Goal: Information Seeking & Learning: Learn about a topic

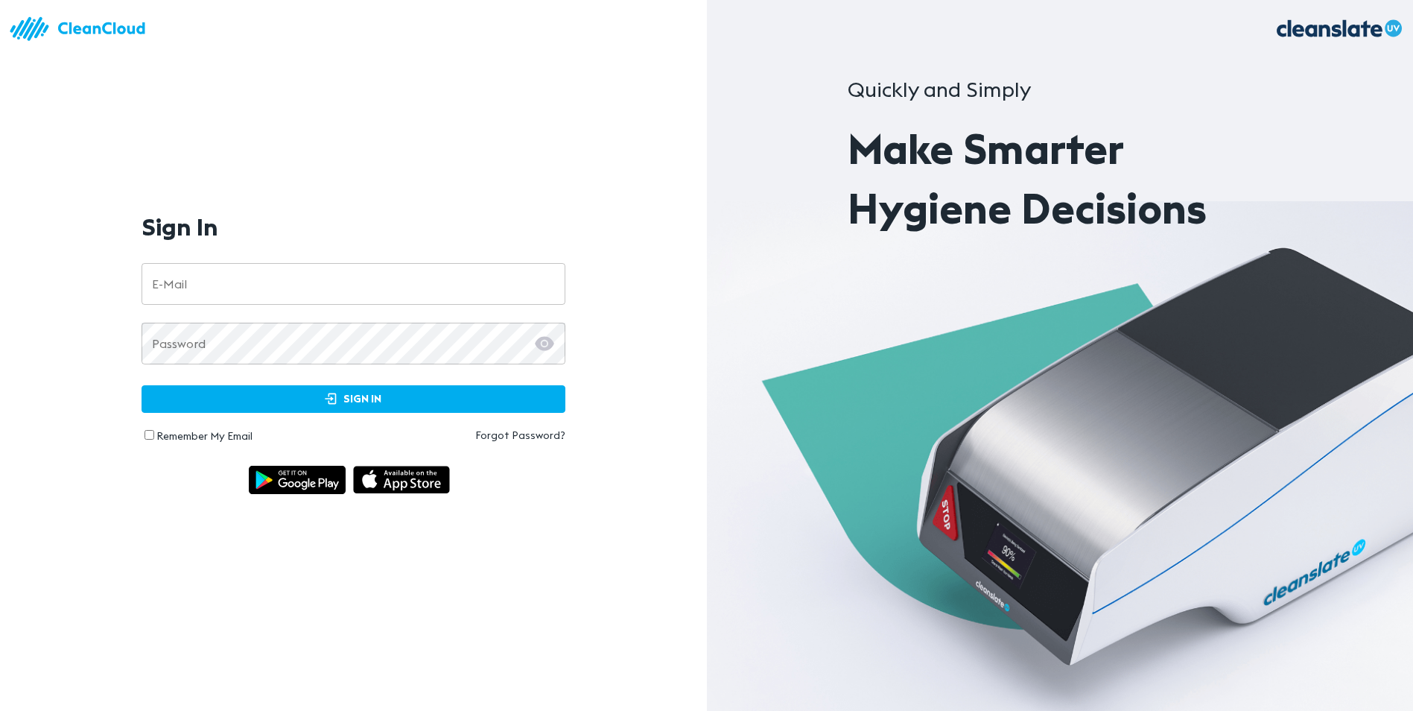
click at [285, 287] on input "email" at bounding box center [354, 284] width 424 height 42
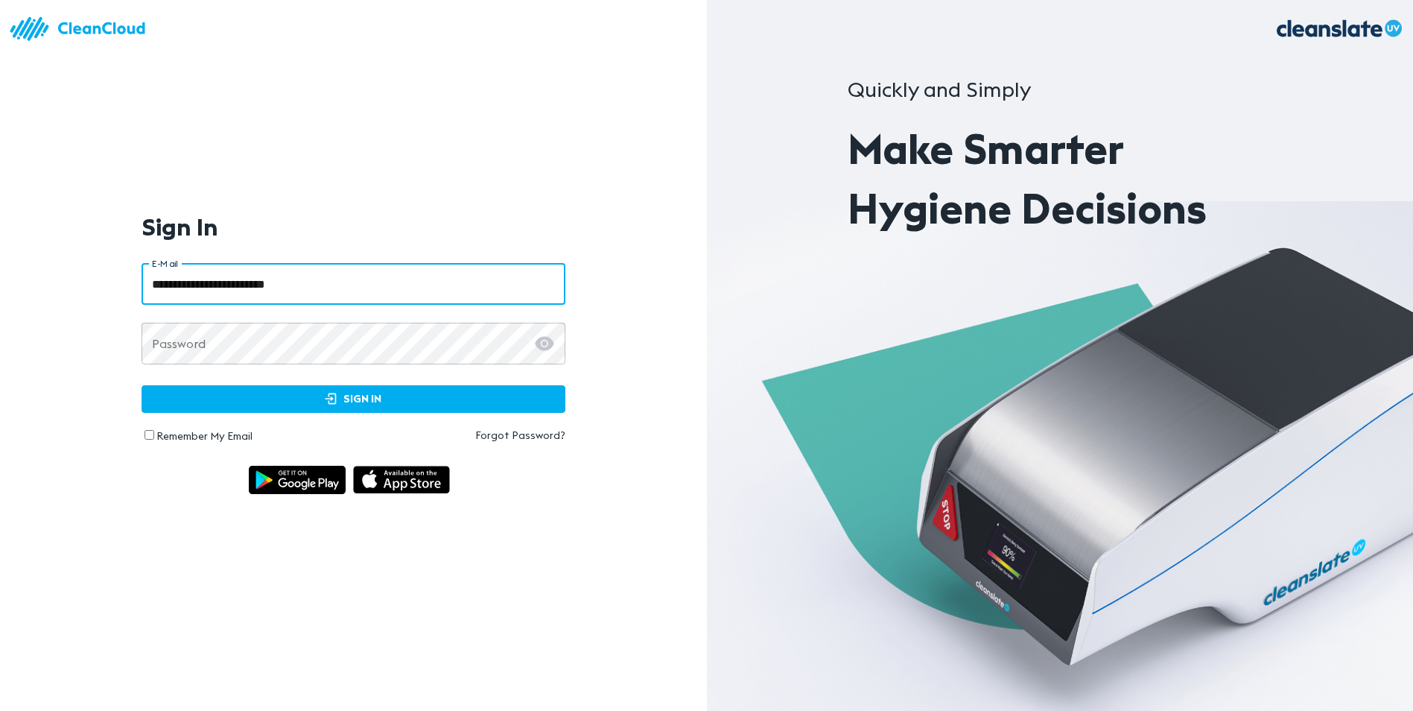
type input "**********"
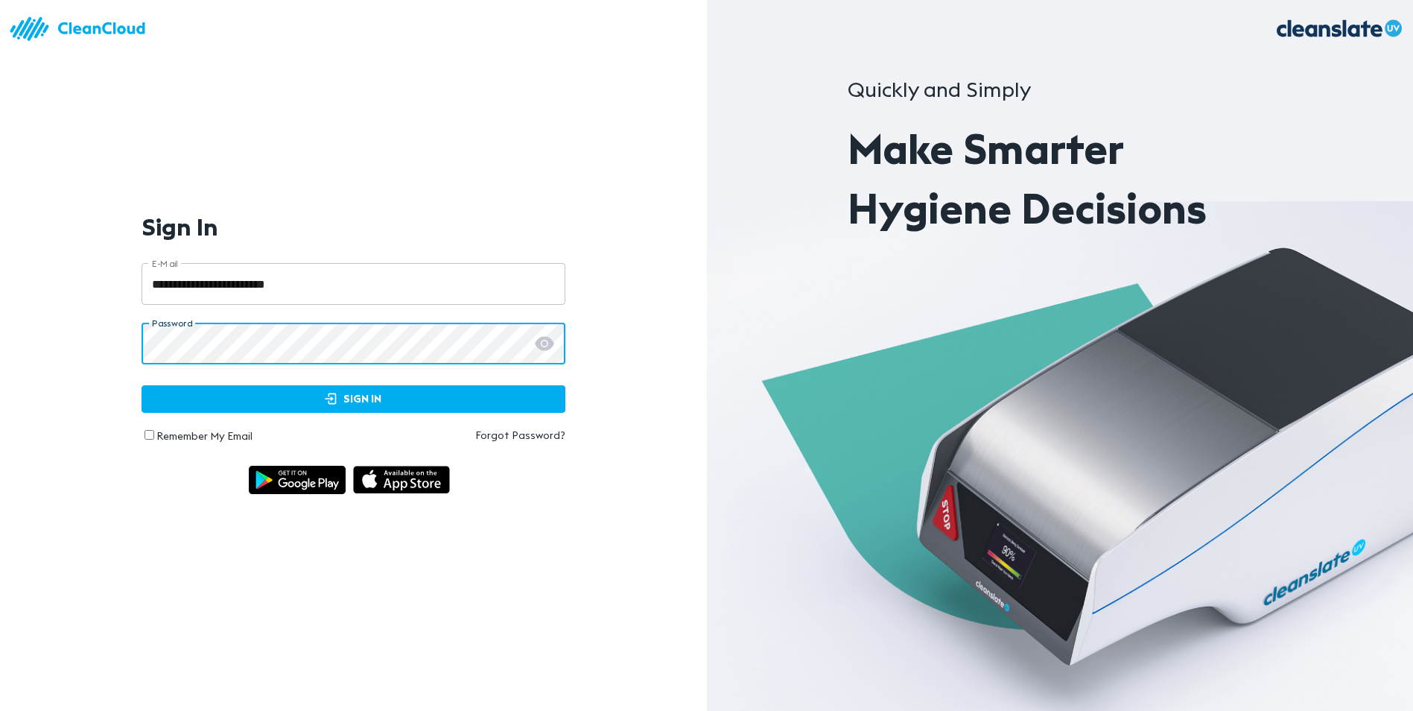
click at [549, 347] on icon at bounding box center [544, 343] width 19 height 14
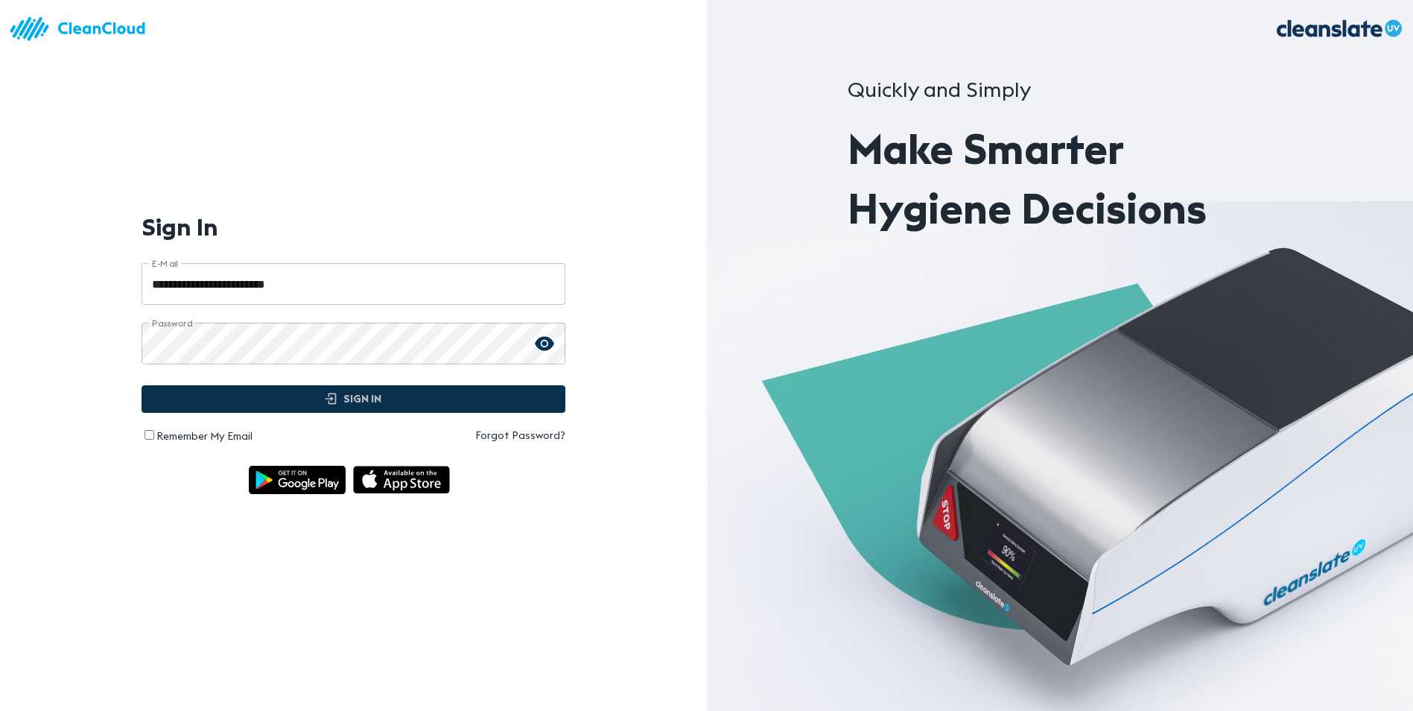
click at [349, 399] on span "Sign In" at bounding box center [353, 399] width 393 height 19
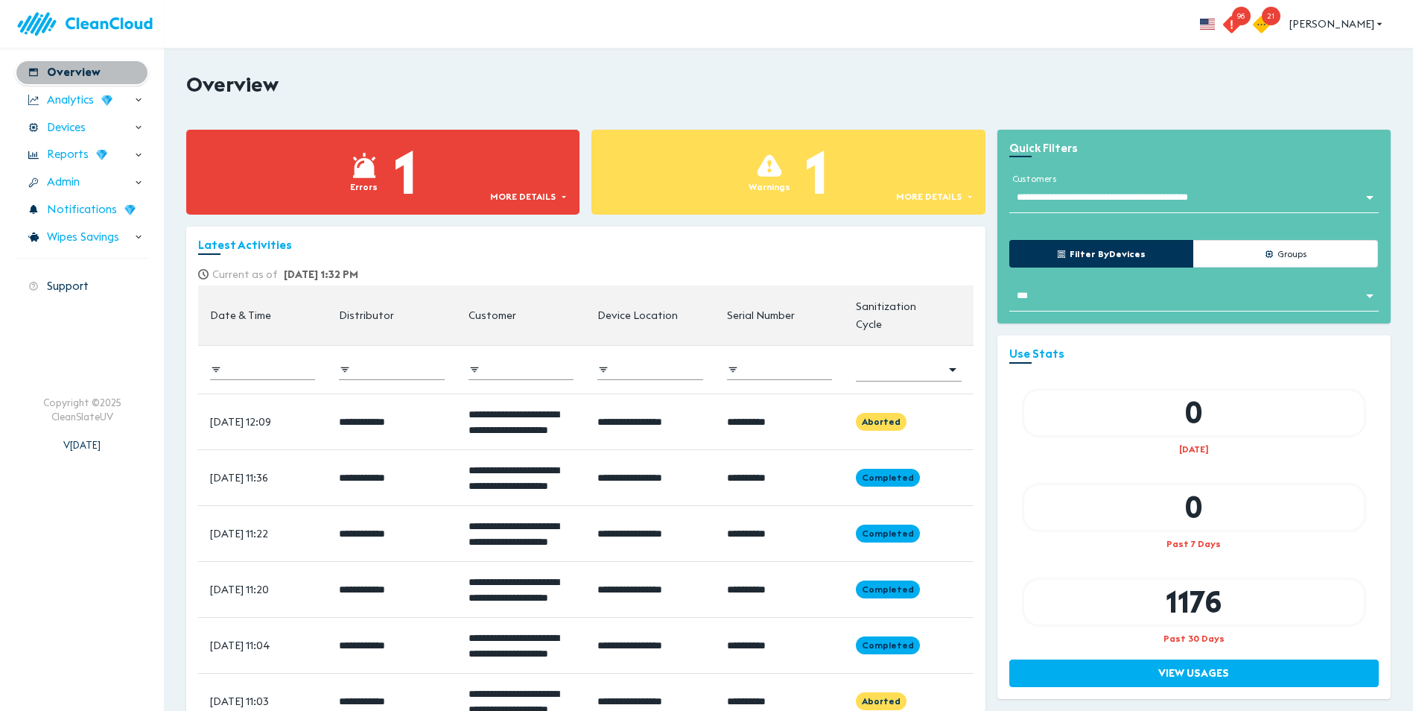
click at [79, 80] on span "Overview" at bounding box center [74, 72] width 54 height 17
click at [1241, 31] on icon "button" at bounding box center [1231, 24] width 17 height 17
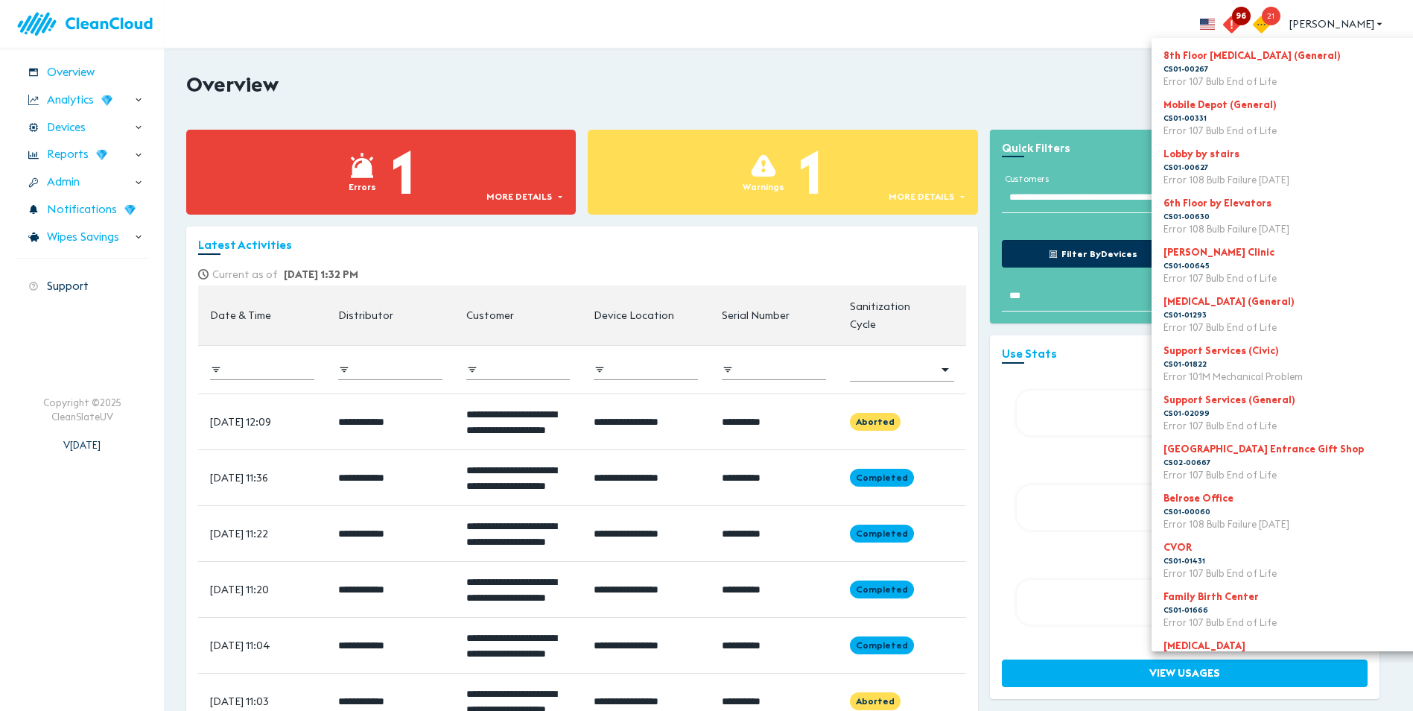
click at [1291, 20] on div at bounding box center [706, 355] width 1413 height 711
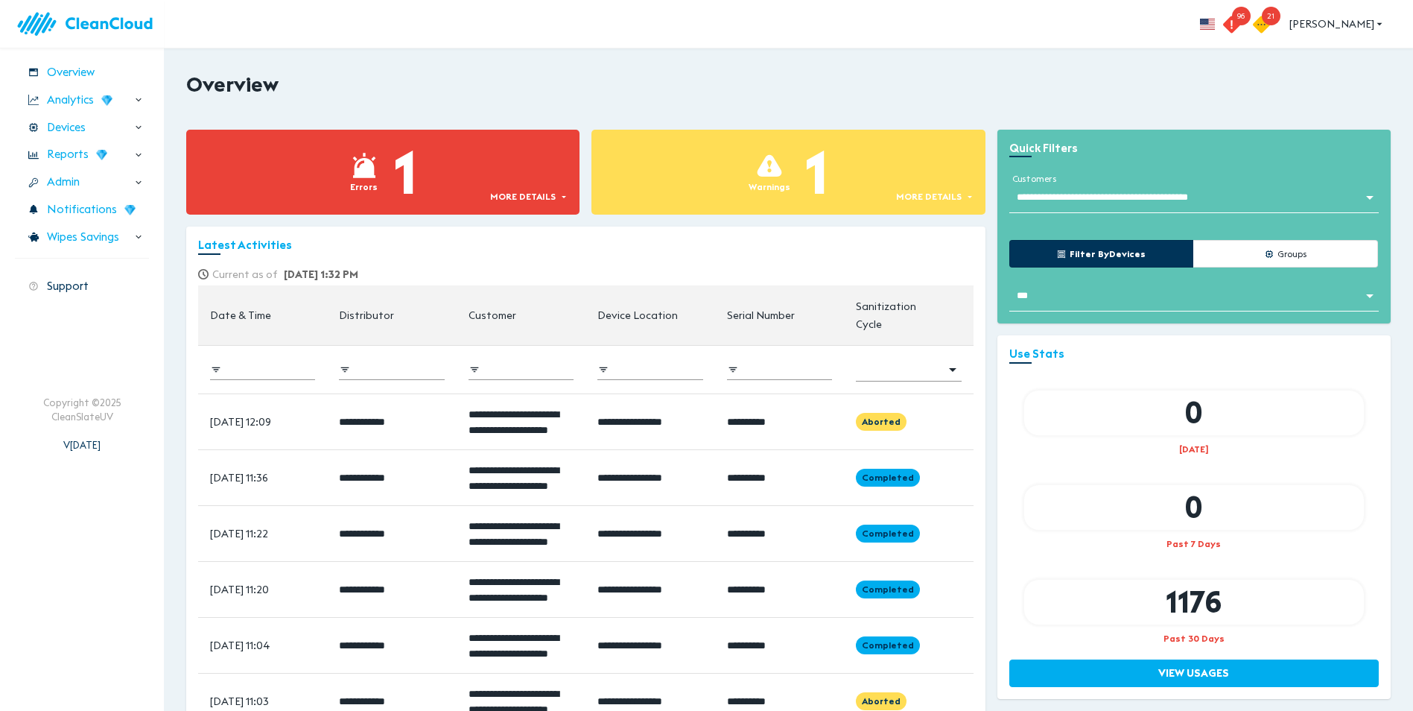
click at [1281, 20] on span "21" at bounding box center [1271, 16] width 19 height 19
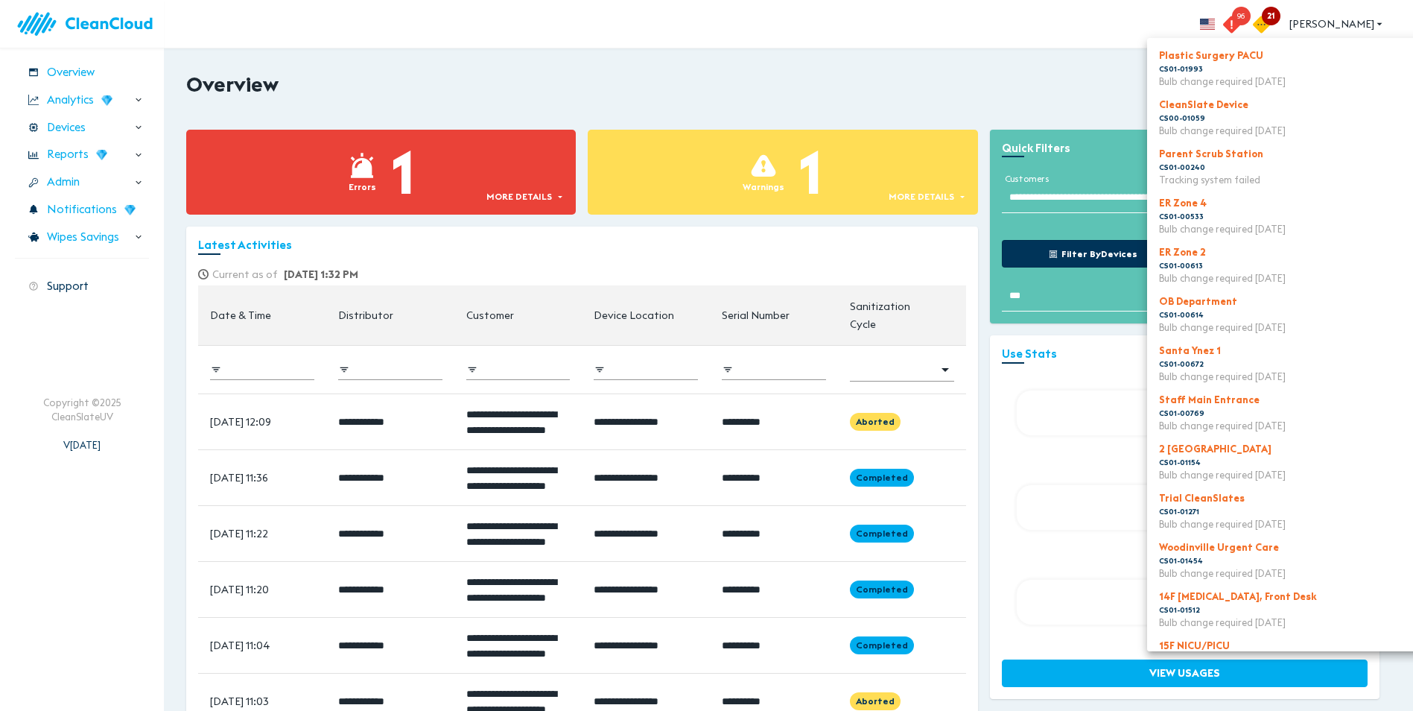
click at [1039, 48] on div at bounding box center [706, 355] width 1413 height 711
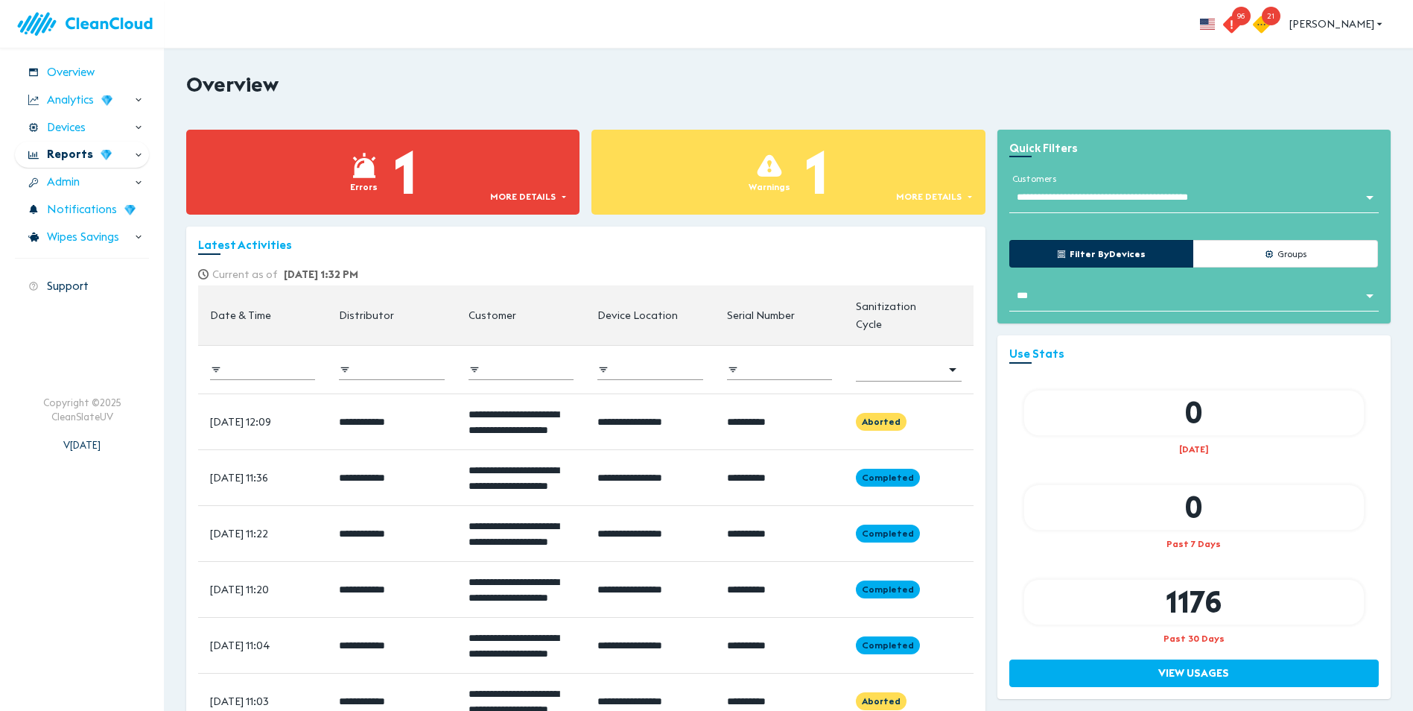
click at [68, 151] on span "Reports" at bounding box center [70, 154] width 46 height 17
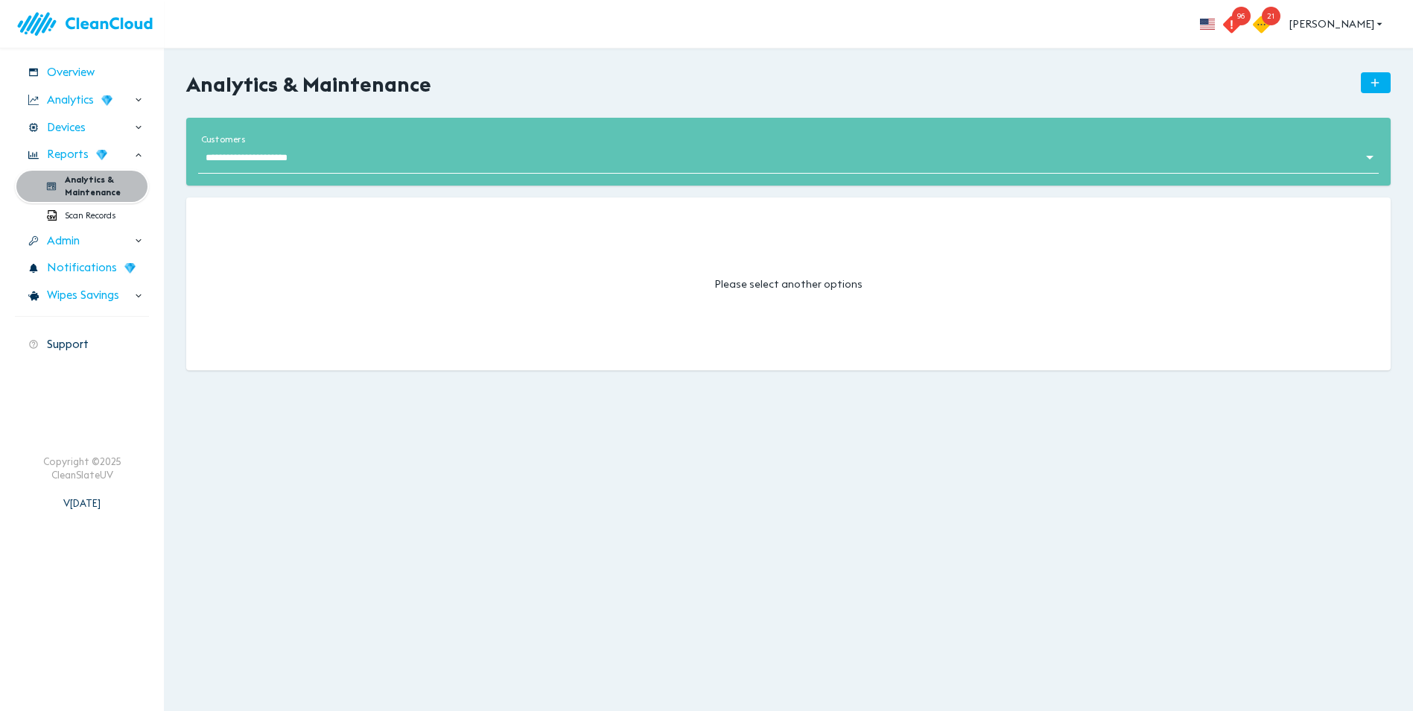
click at [94, 187] on span "Analytics & Maintenance" at bounding box center [100, 186] width 71 height 25
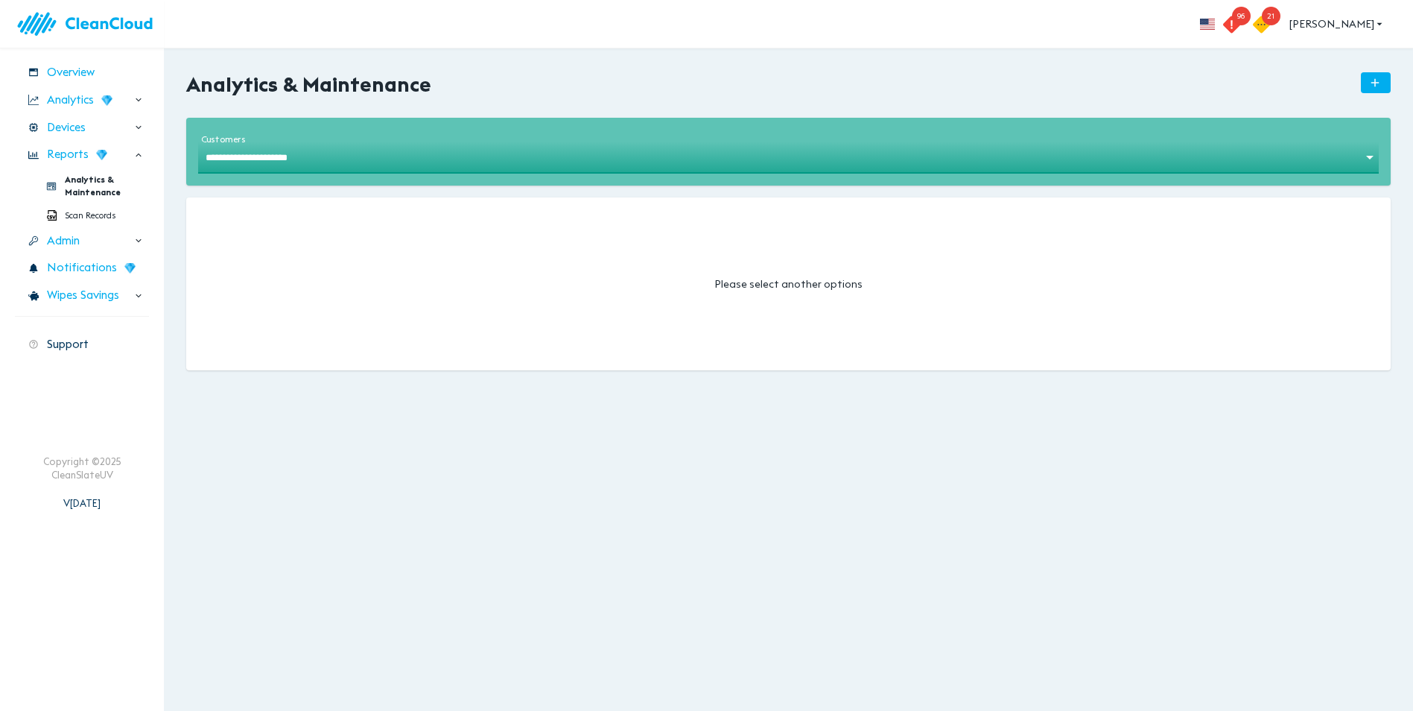
click at [1370, 153] on body "**********" at bounding box center [706, 355] width 1413 height 711
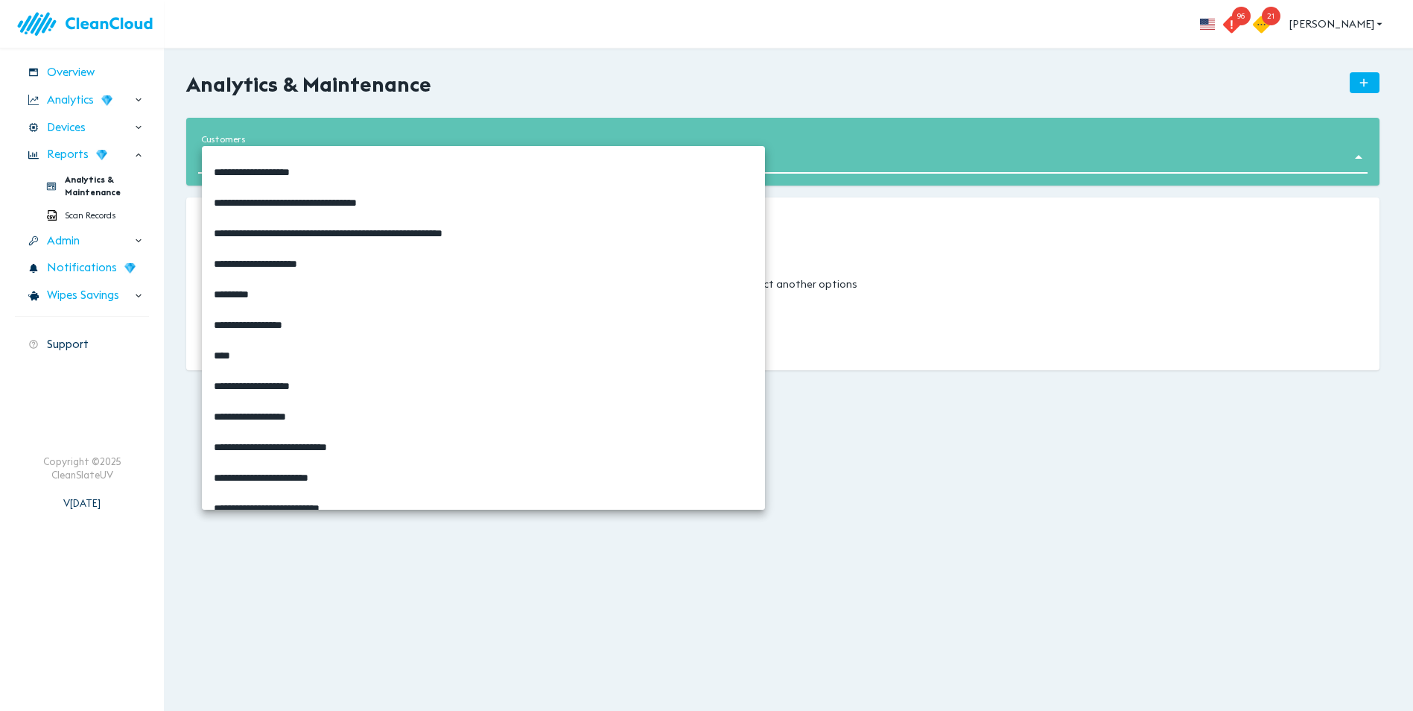
scroll to position [2805, 0]
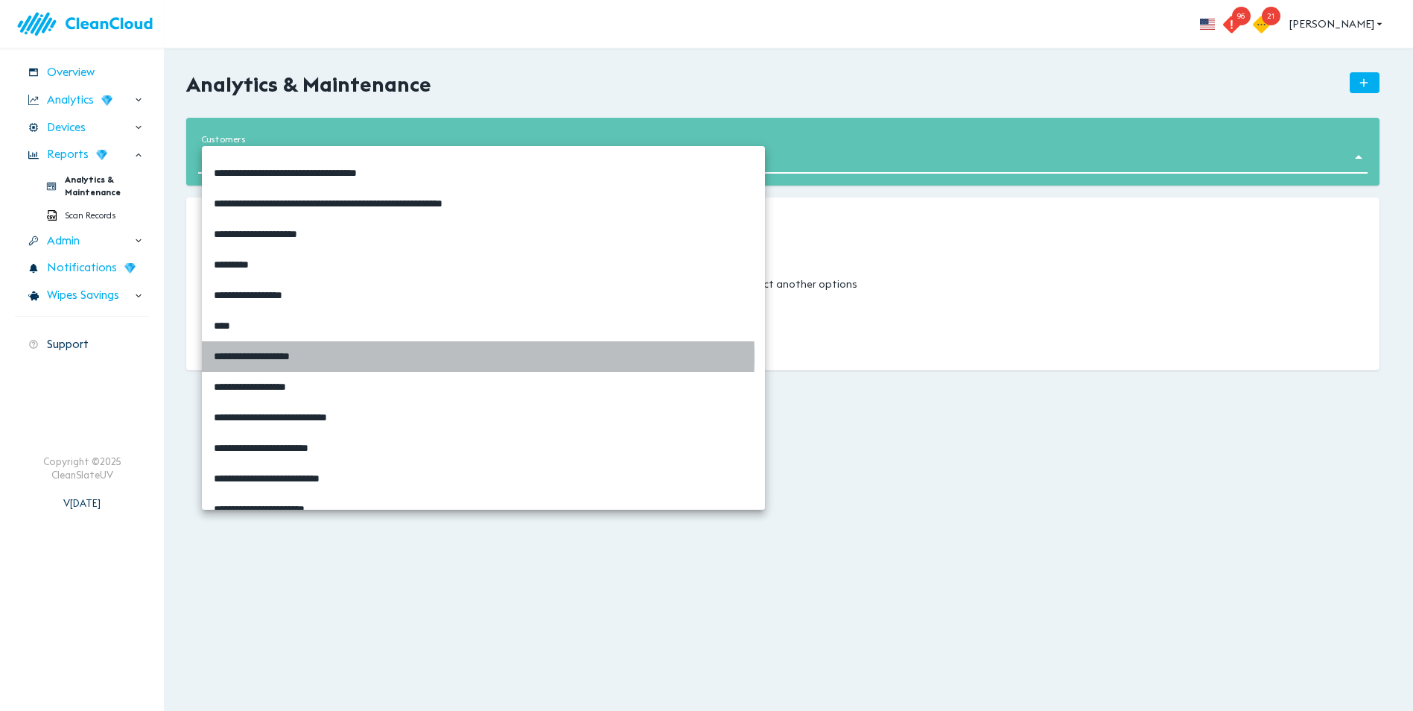
click at [339, 356] on span "**********" at bounding box center [340, 357] width 253 height 16
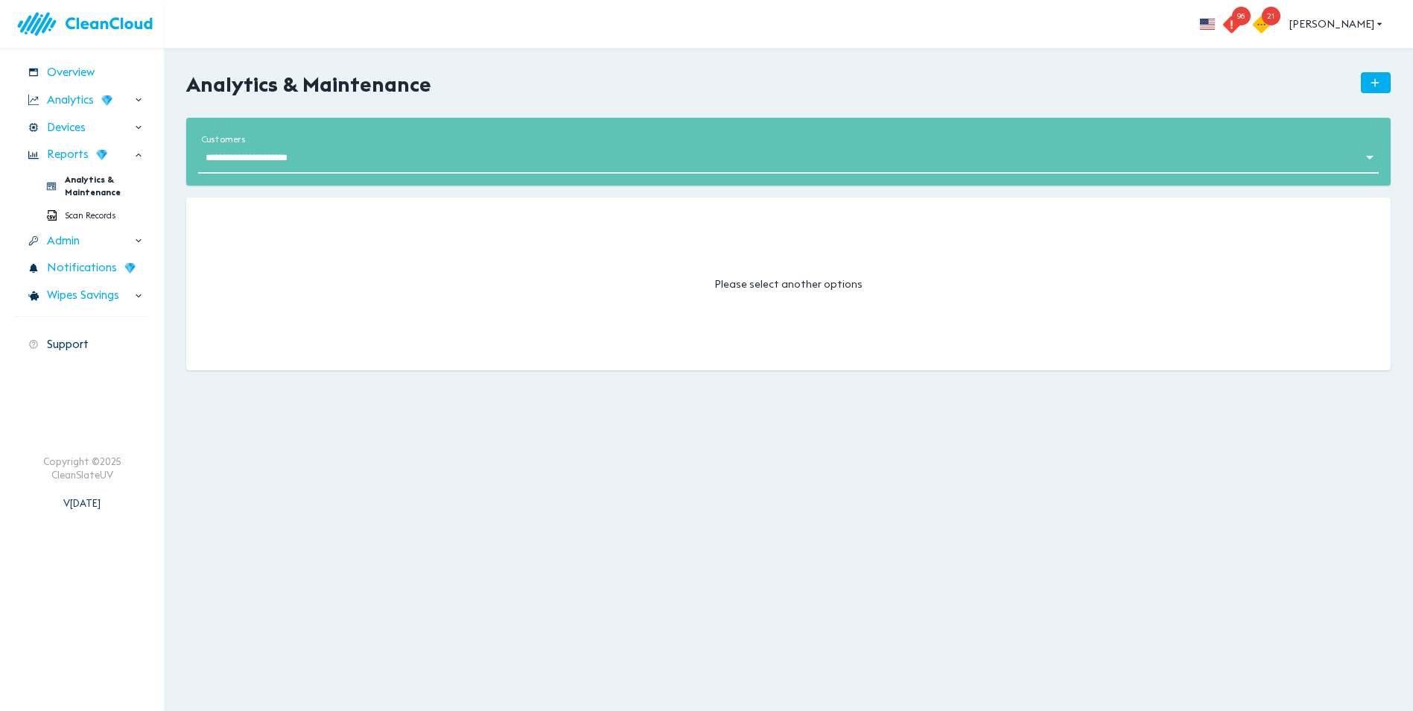
type input "**********"
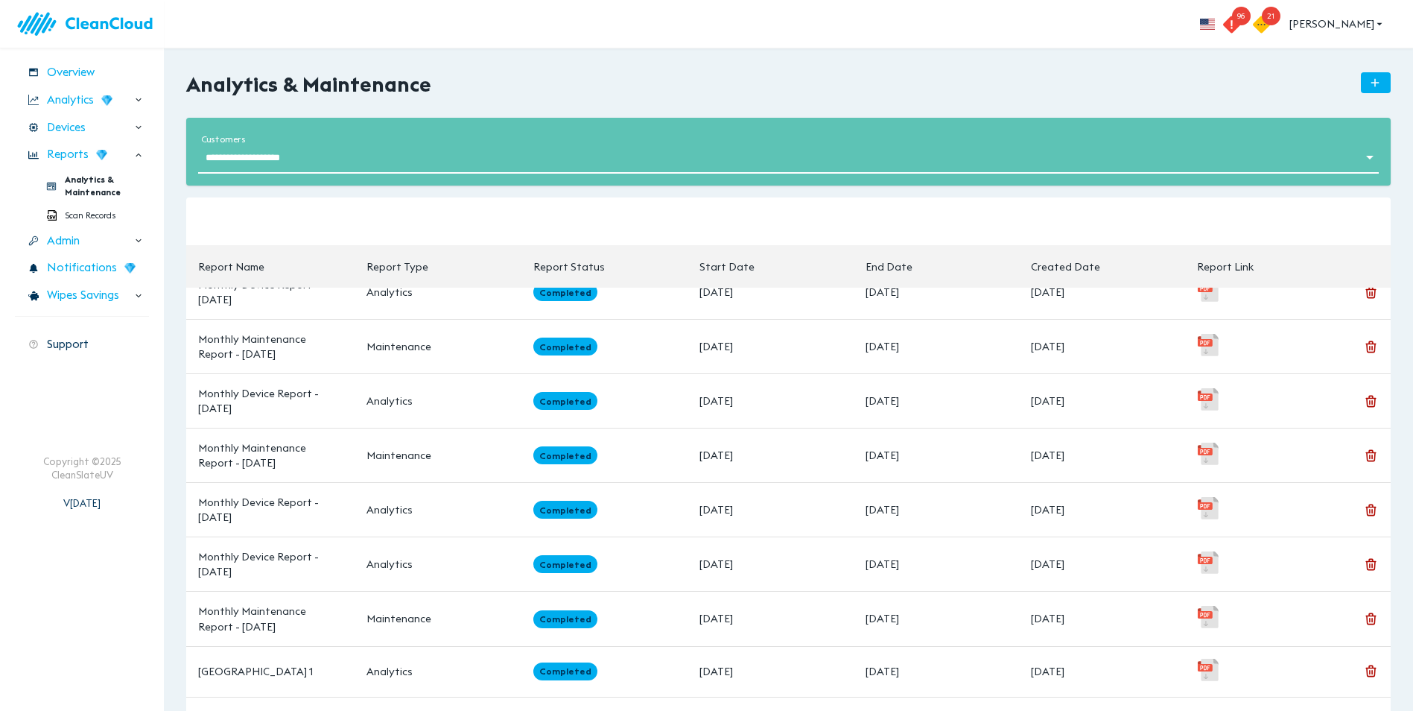
scroll to position [0, 0]
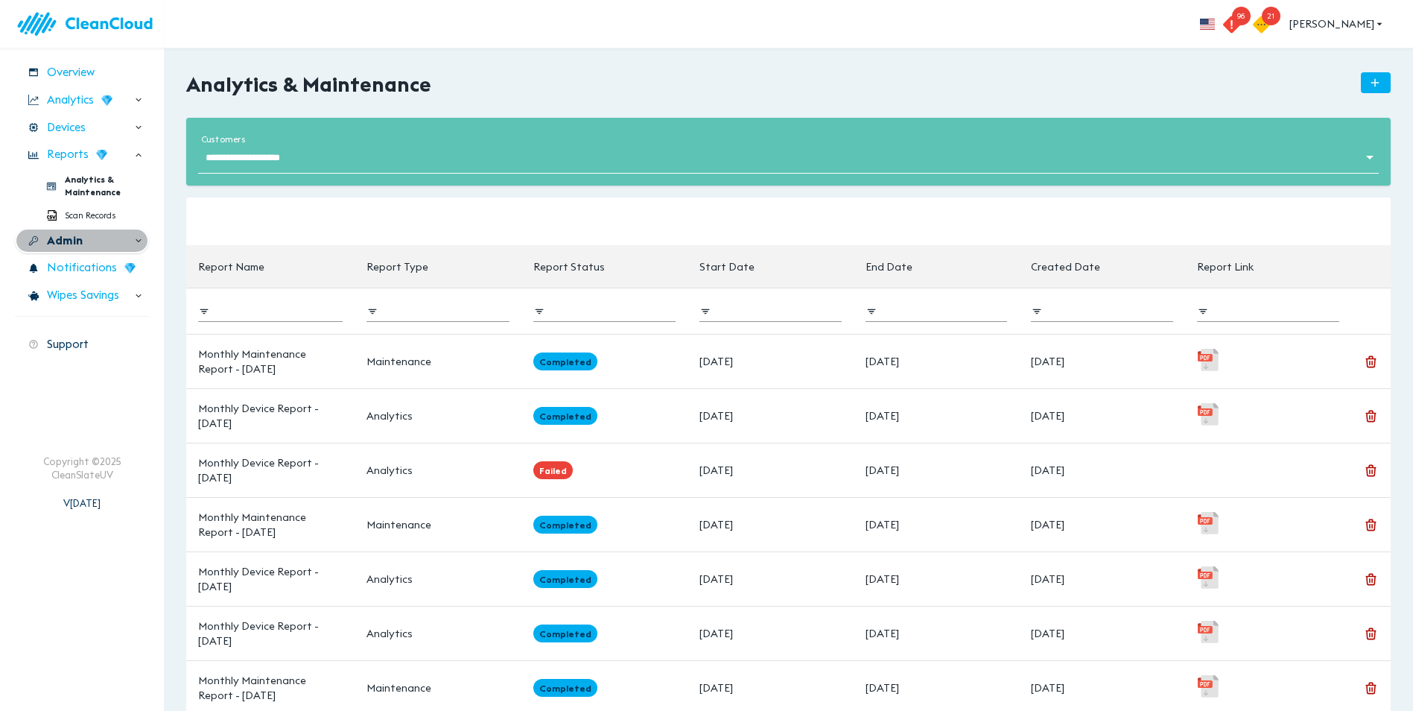
click at [68, 244] on span "Admin" at bounding box center [65, 240] width 36 height 17
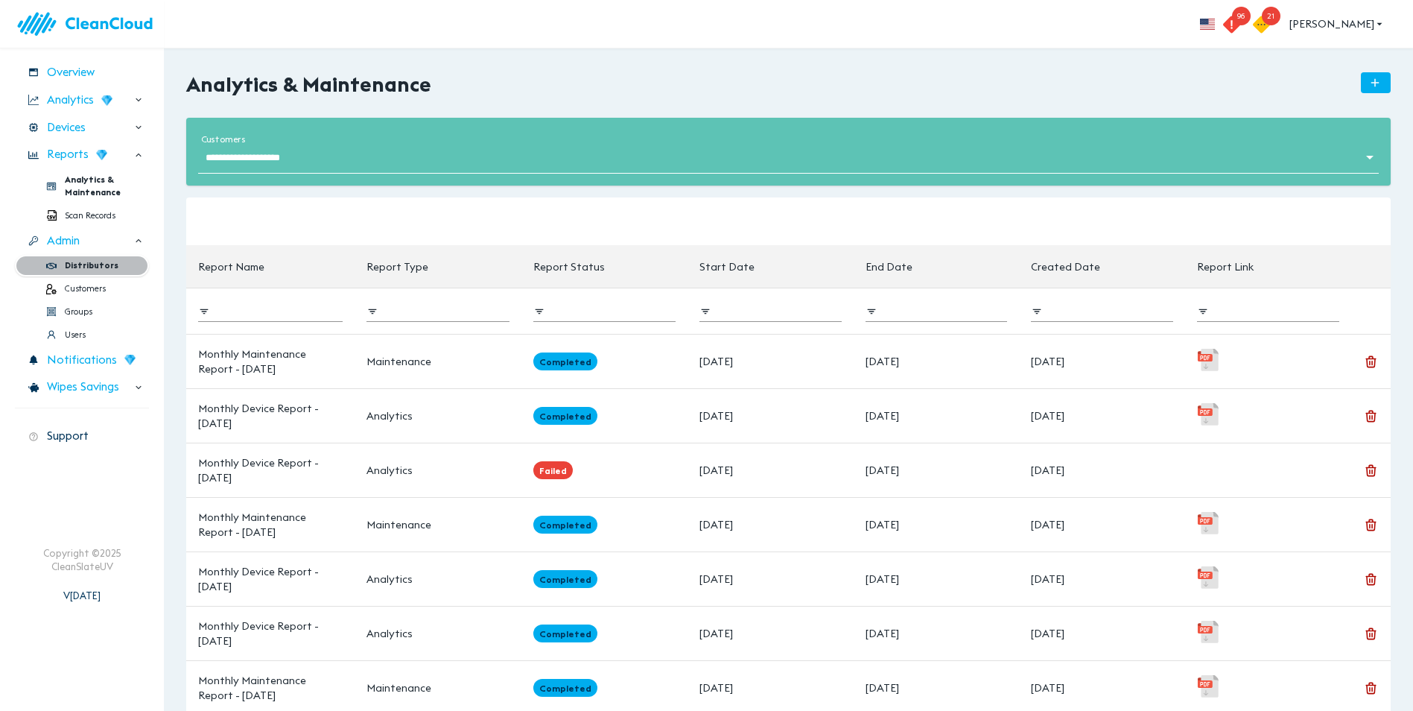
click at [110, 269] on span "Distributors" at bounding box center [92, 265] width 54 height 13
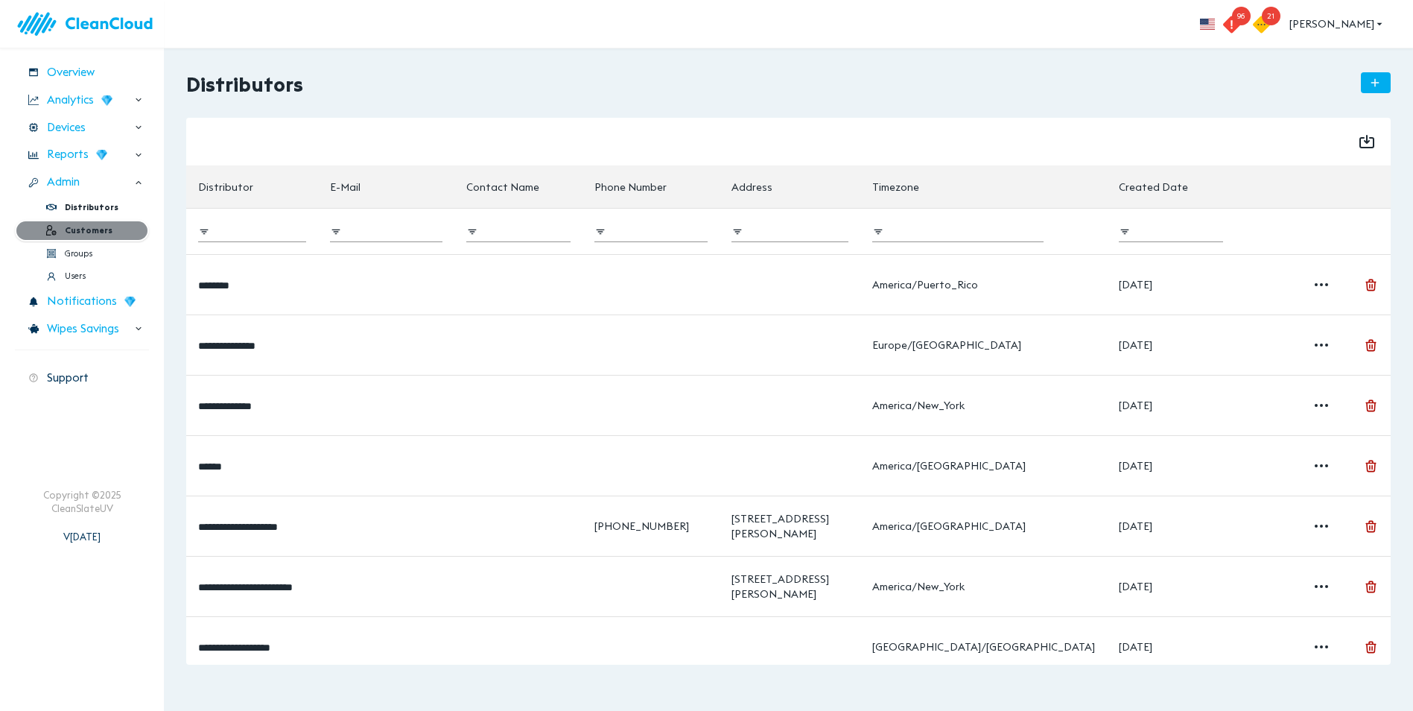
click at [94, 225] on span "Customers" at bounding box center [89, 230] width 48 height 13
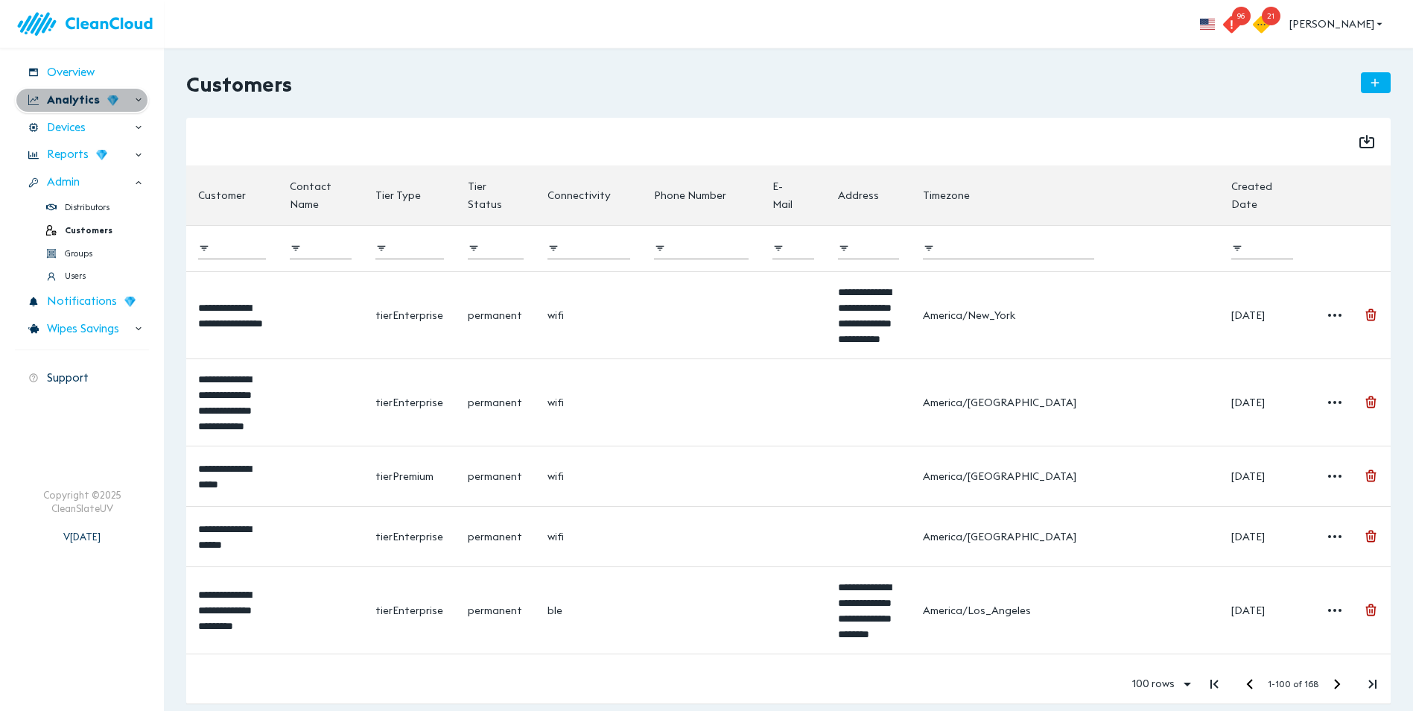
click at [76, 109] on div "Analytics" at bounding box center [82, 100] width 134 height 26
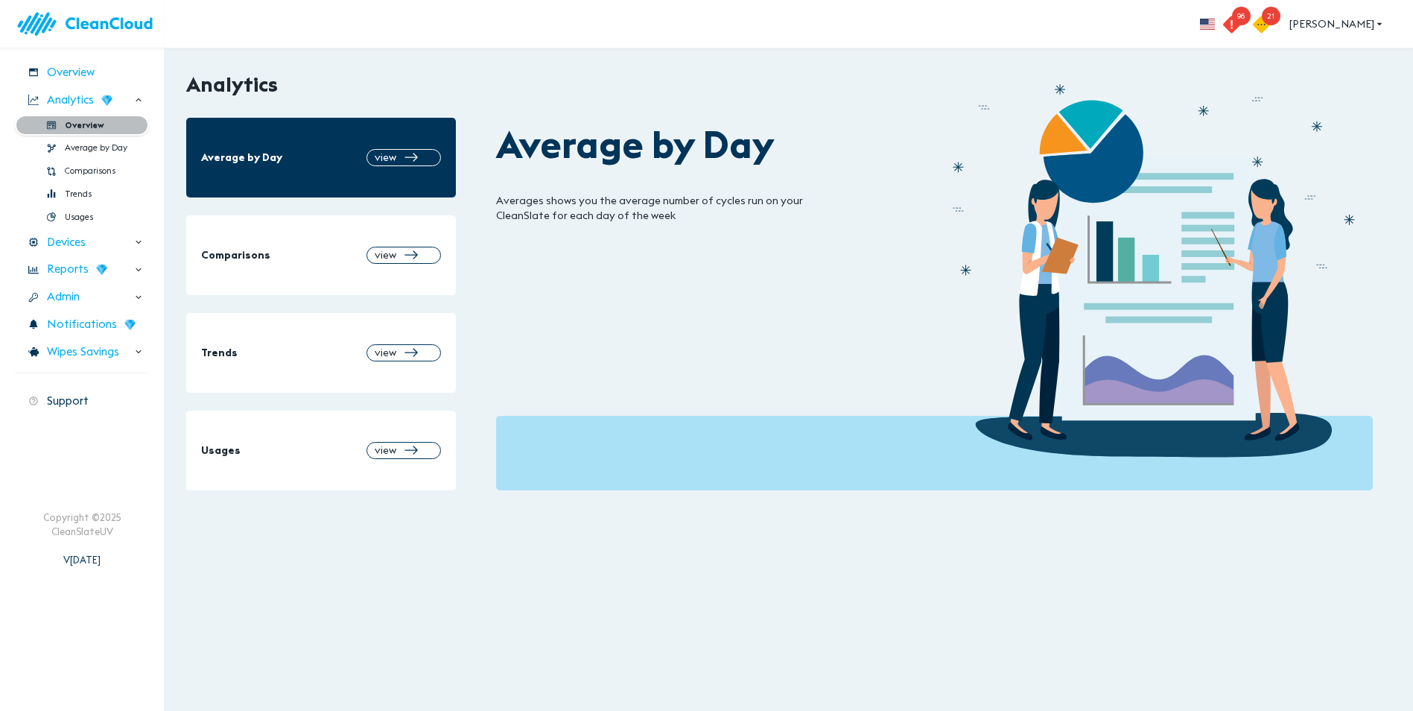
click at [93, 125] on span "Overview" at bounding box center [84, 125] width 39 height 13
click at [96, 151] on span "Average by Day" at bounding box center [98, 148] width 66 height 13
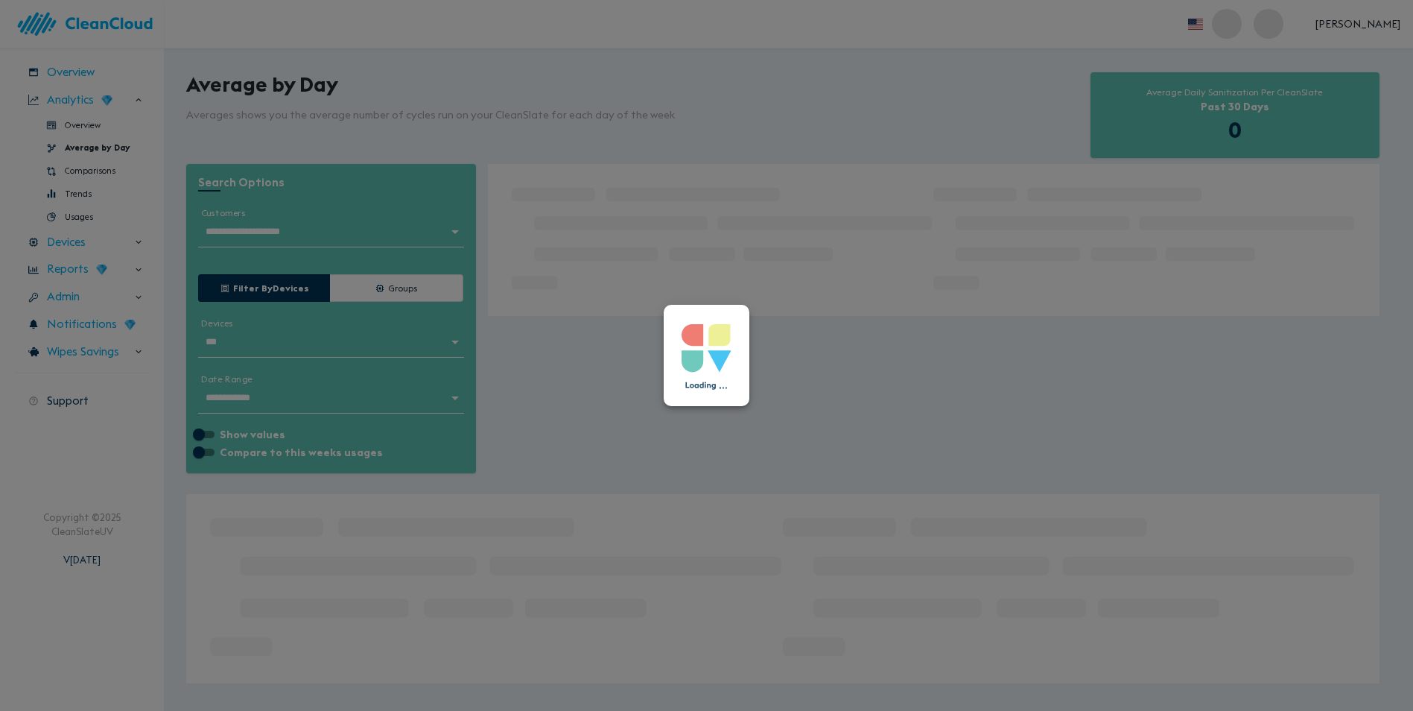
type input "**********"
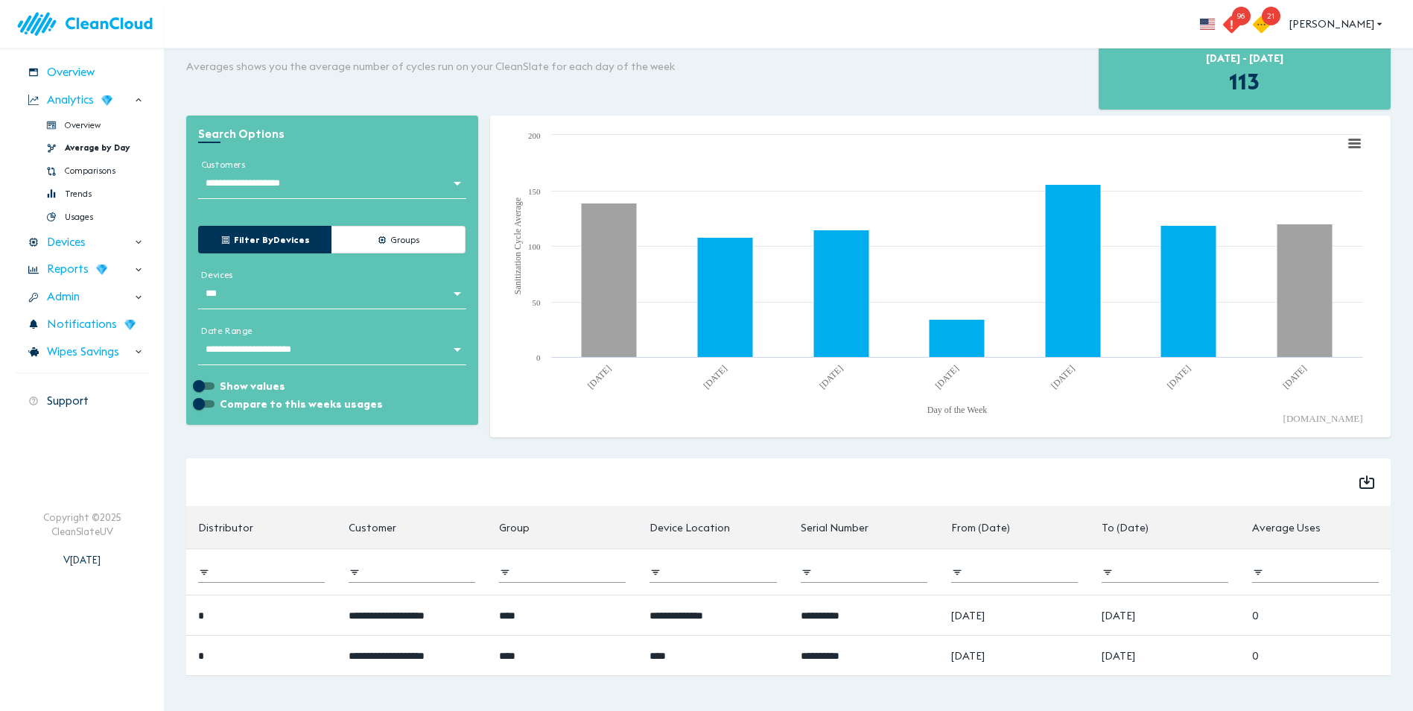
scroll to position [49, 0]
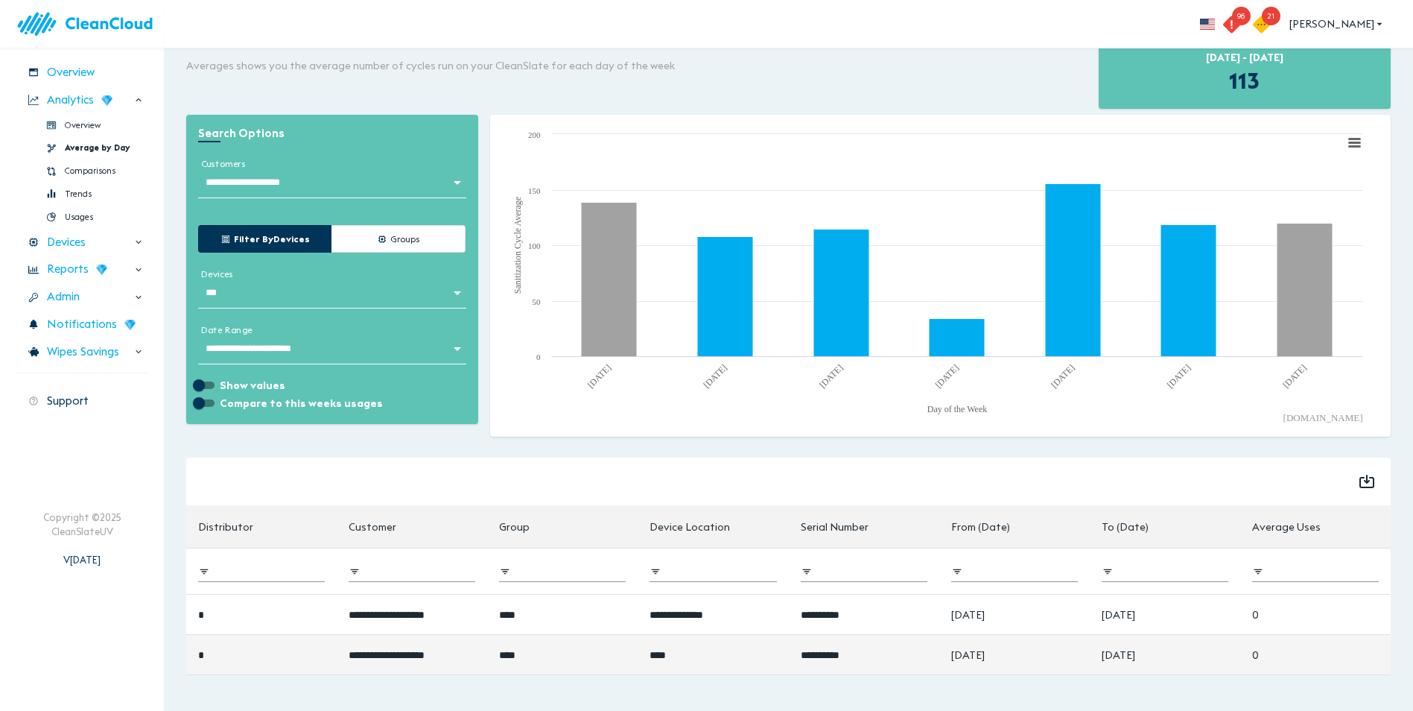
click at [959, 655] on td "[DATE]" at bounding box center [1015, 655] width 151 height 40
click at [202, 656] on span "*" at bounding box center [201, 655] width 6 height 10
click at [390, 652] on span "**********" at bounding box center [387, 655] width 76 height 10
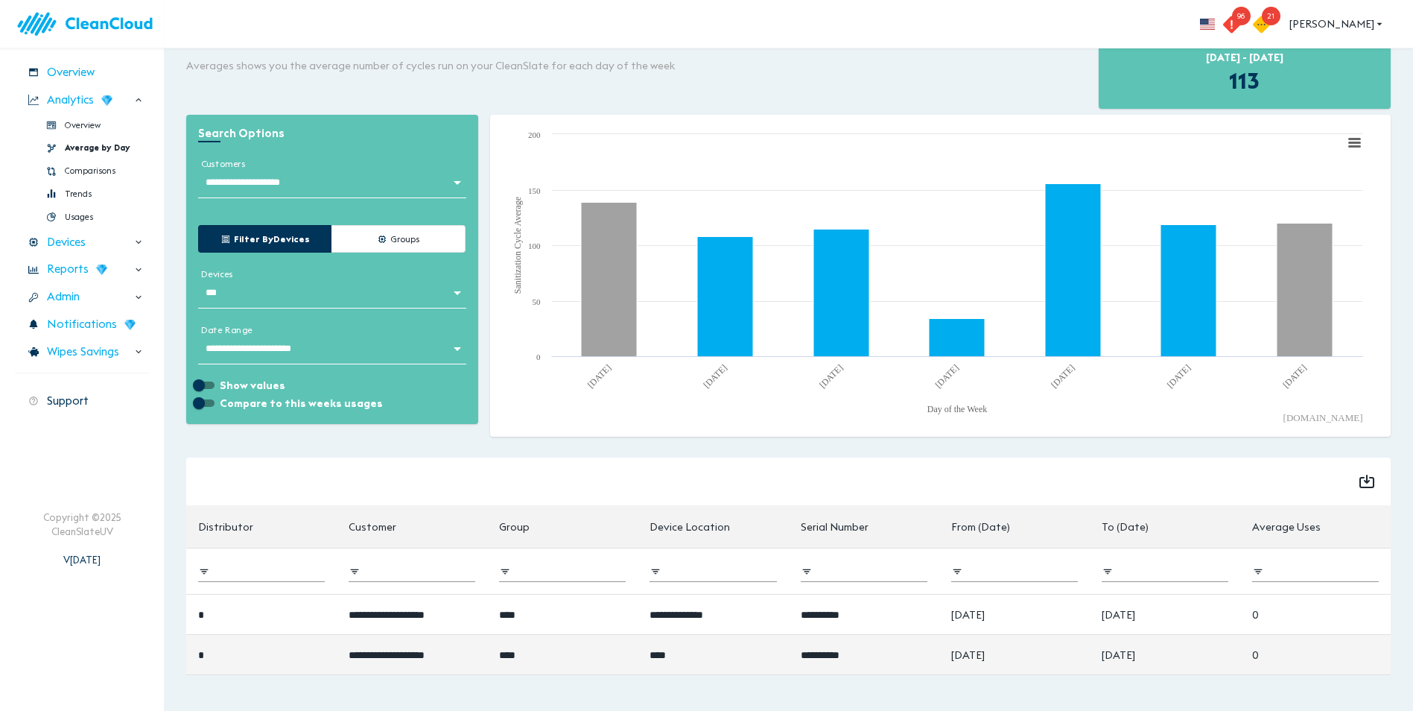
click at [1109, 653] on td "[DATE]" at bounding box center [1165, 655] width 151 height 40
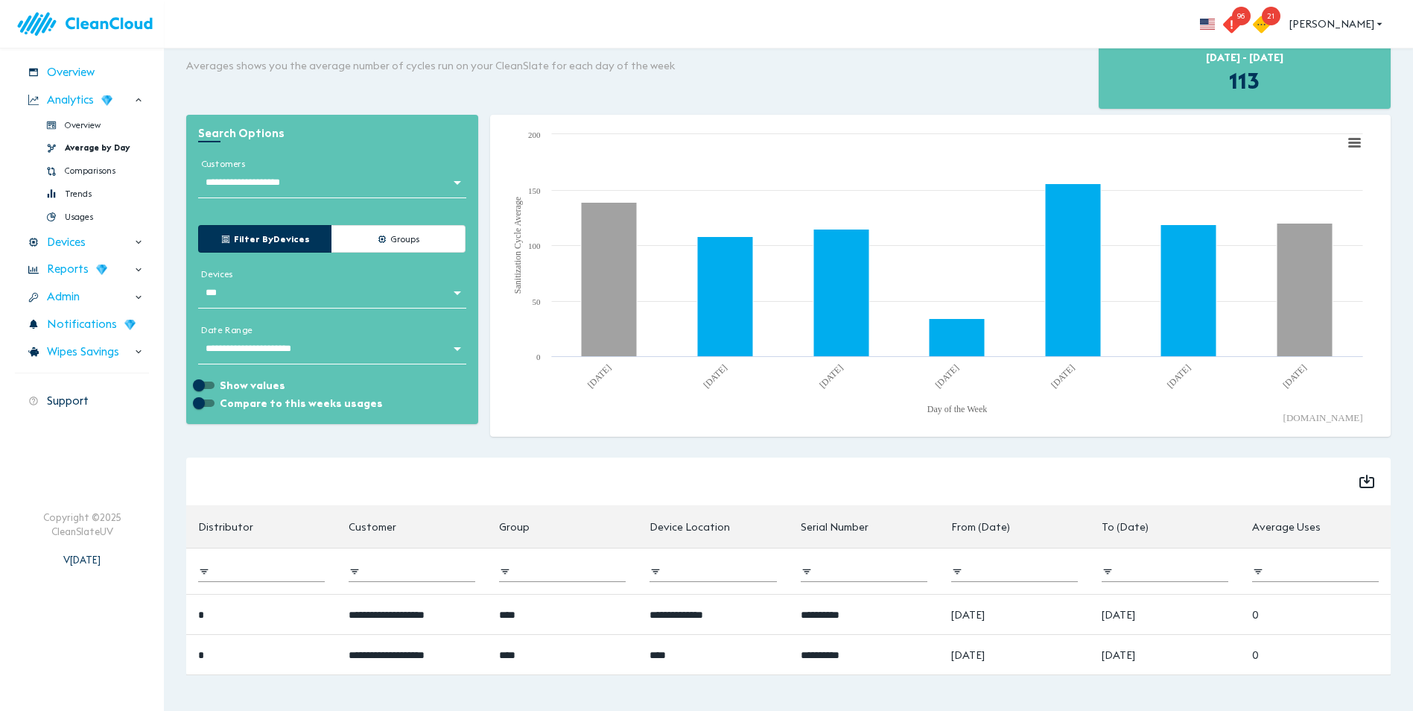
drag, startPoint x: 1408, startPoint y: 438, endPoint x: 1422, endPoint y: 306, distance: 132.7
click at [1413, 306] on html "**********" at bounding box center [706, 306] width 1413 height 711
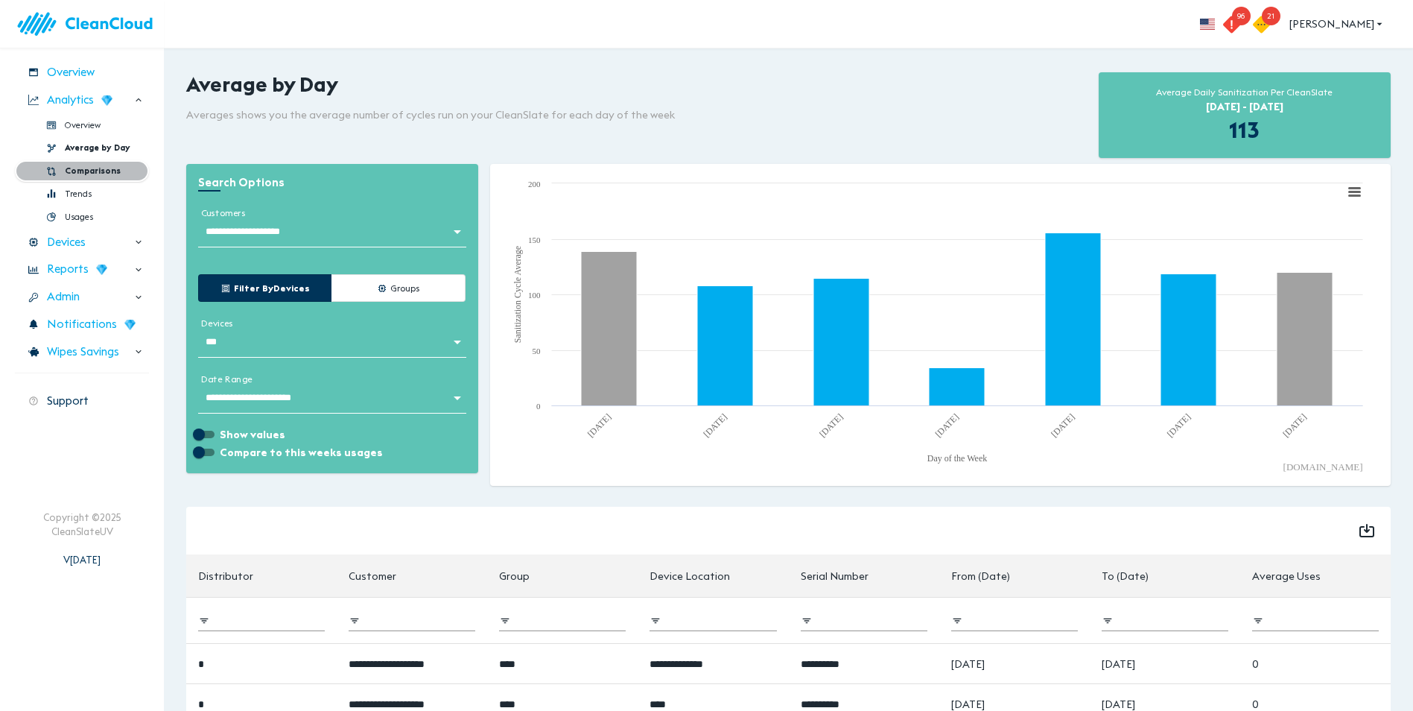
click at [98, 175] on span "Comparisons" at bounding box center [93, 171] width 56 height 13
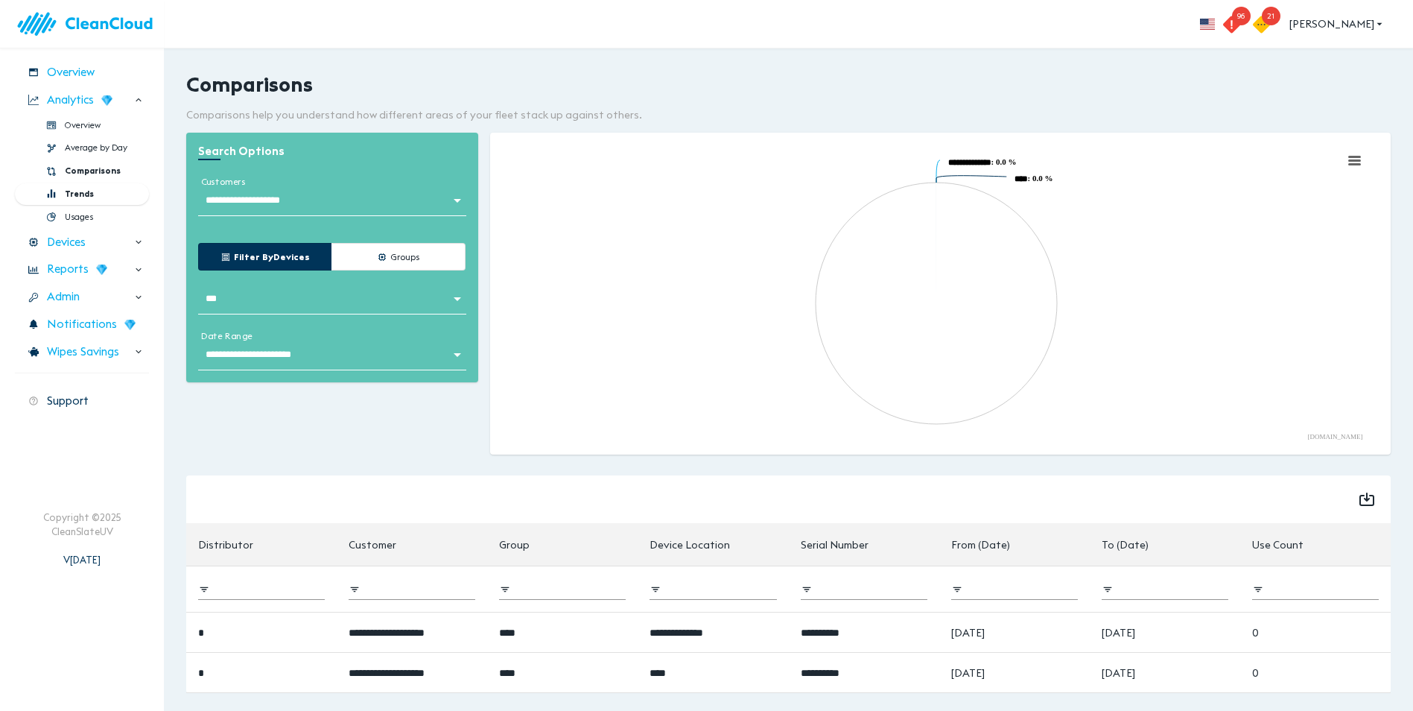
click at [89, 194] on span "Trends" at bounding box center [79, 194] width 29 height 13
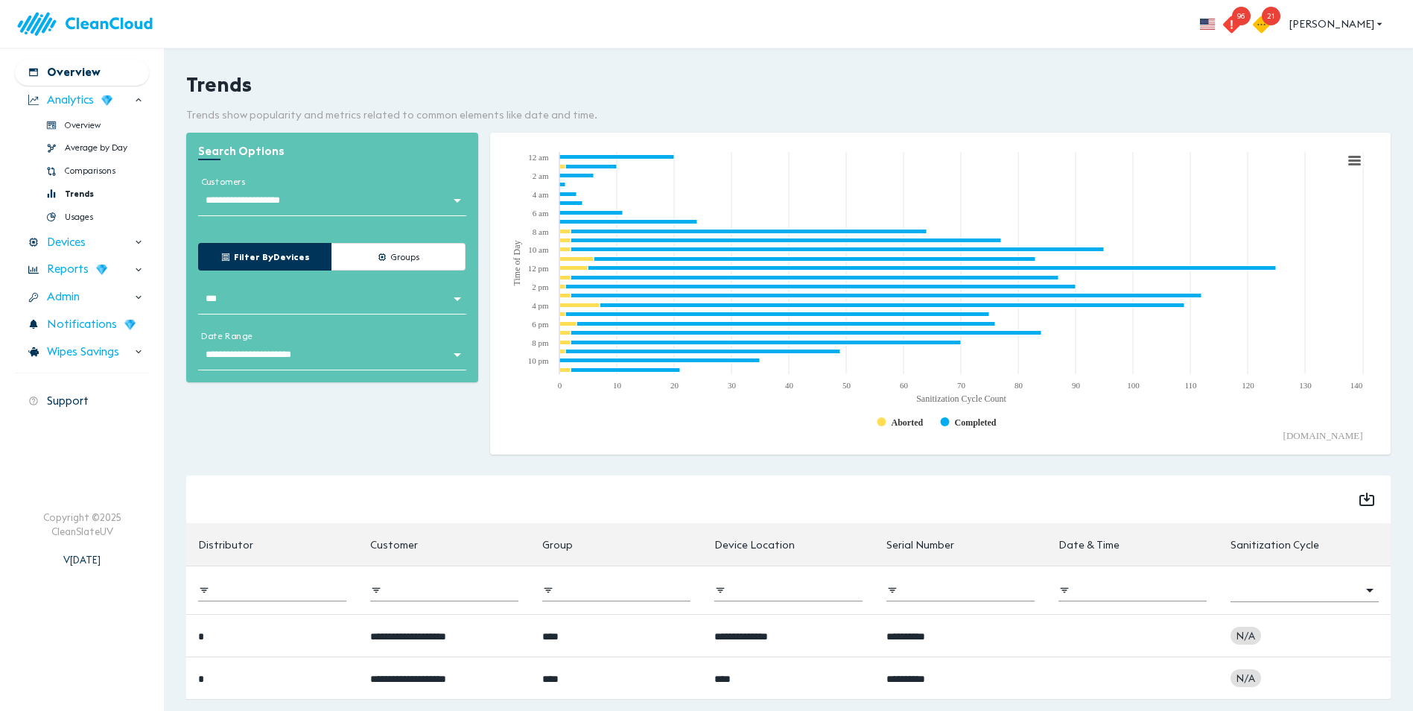
click at [79, 80] on span "Overview" at bounding box center [74, 72] width 54 height 17
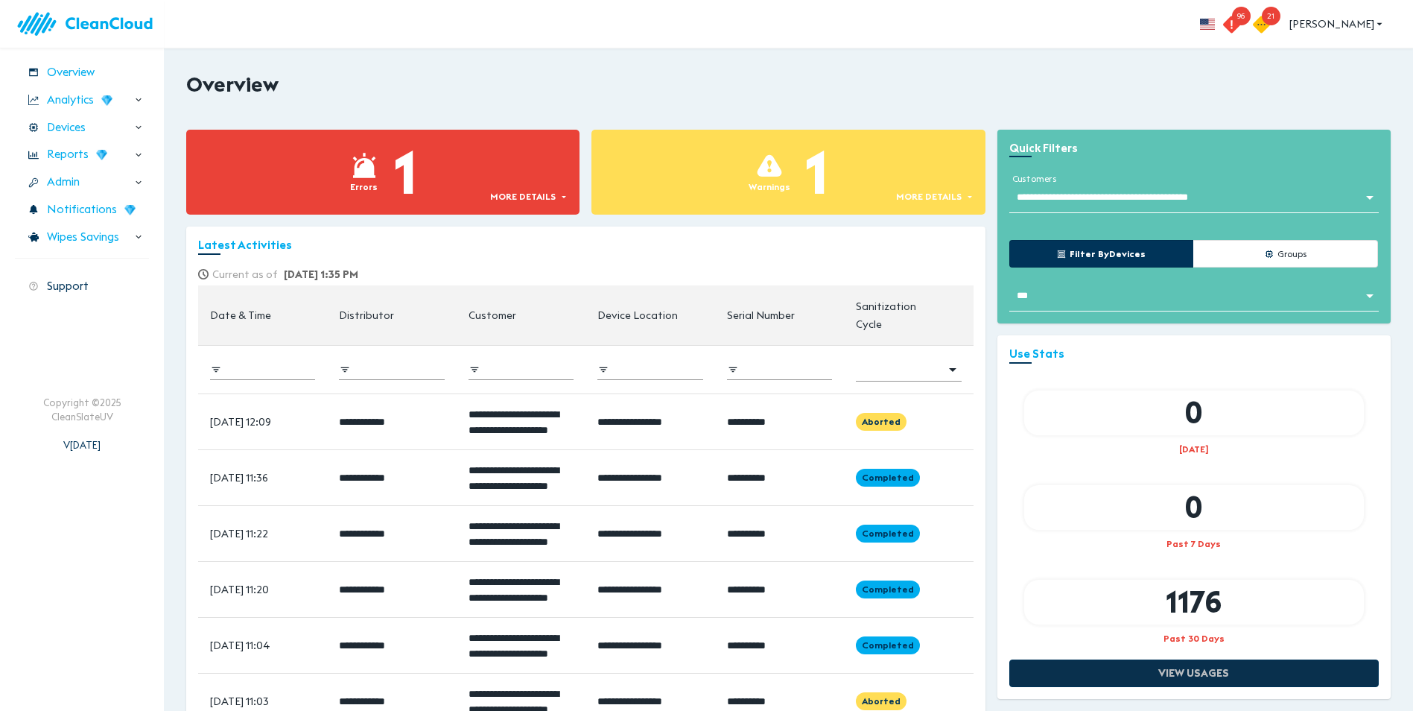
click at [1178, 681] on span "View Usages" at bounding box center [1194, 673] width 338 height 19
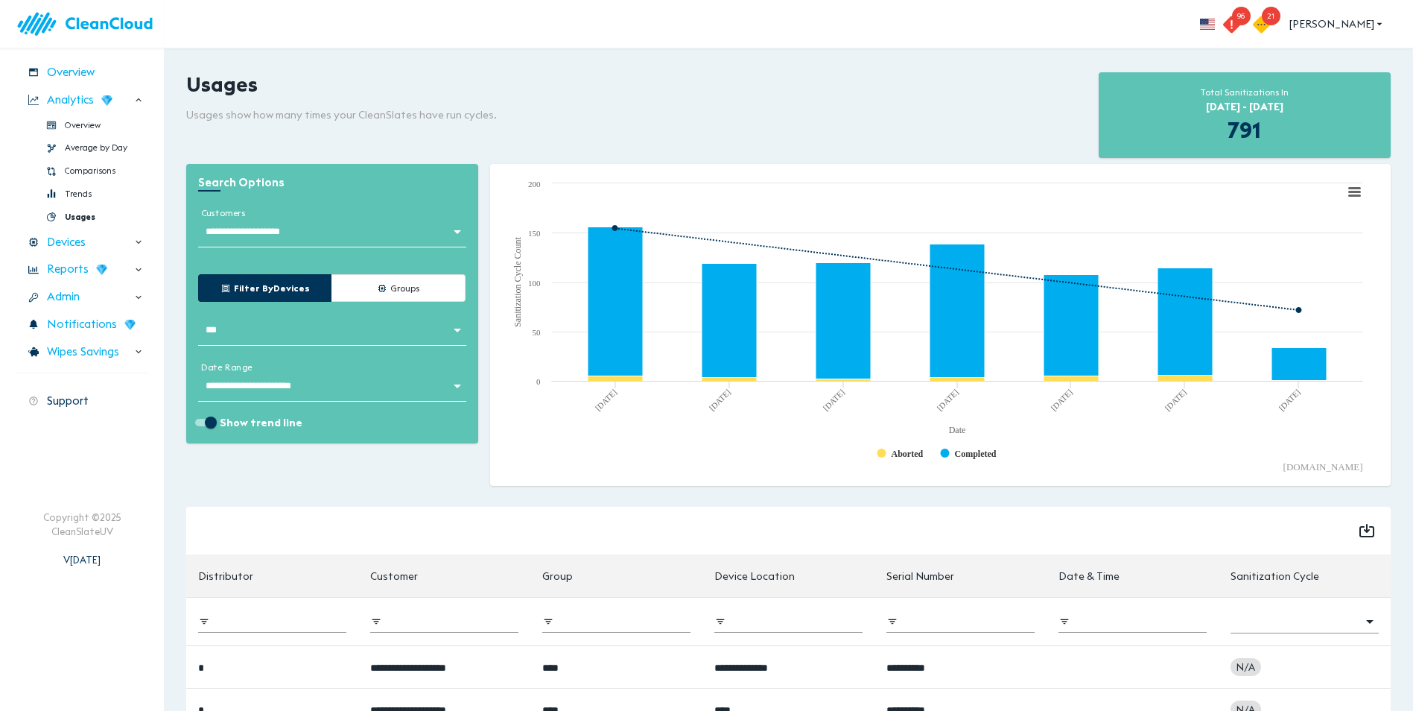
click at [1254, 129] on span "791" at bounding box center [1245, 129] width 34 height 28
click at [1356, 190] on rect at bounding box center [1355, 191] width 18 height 16
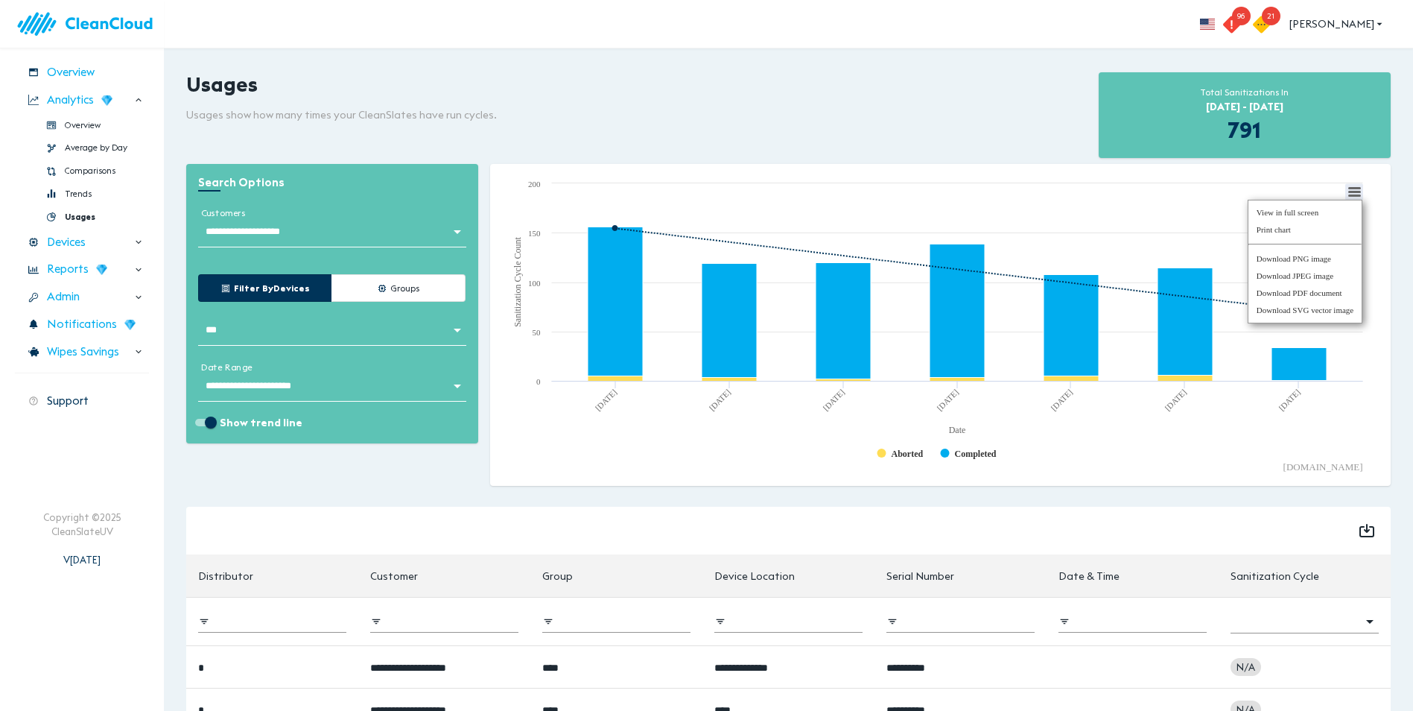
click at [852, 116] on p "Usages show how many times your CleanSlates have run cycles." at bounding box center [636, 114] width 901 height 15
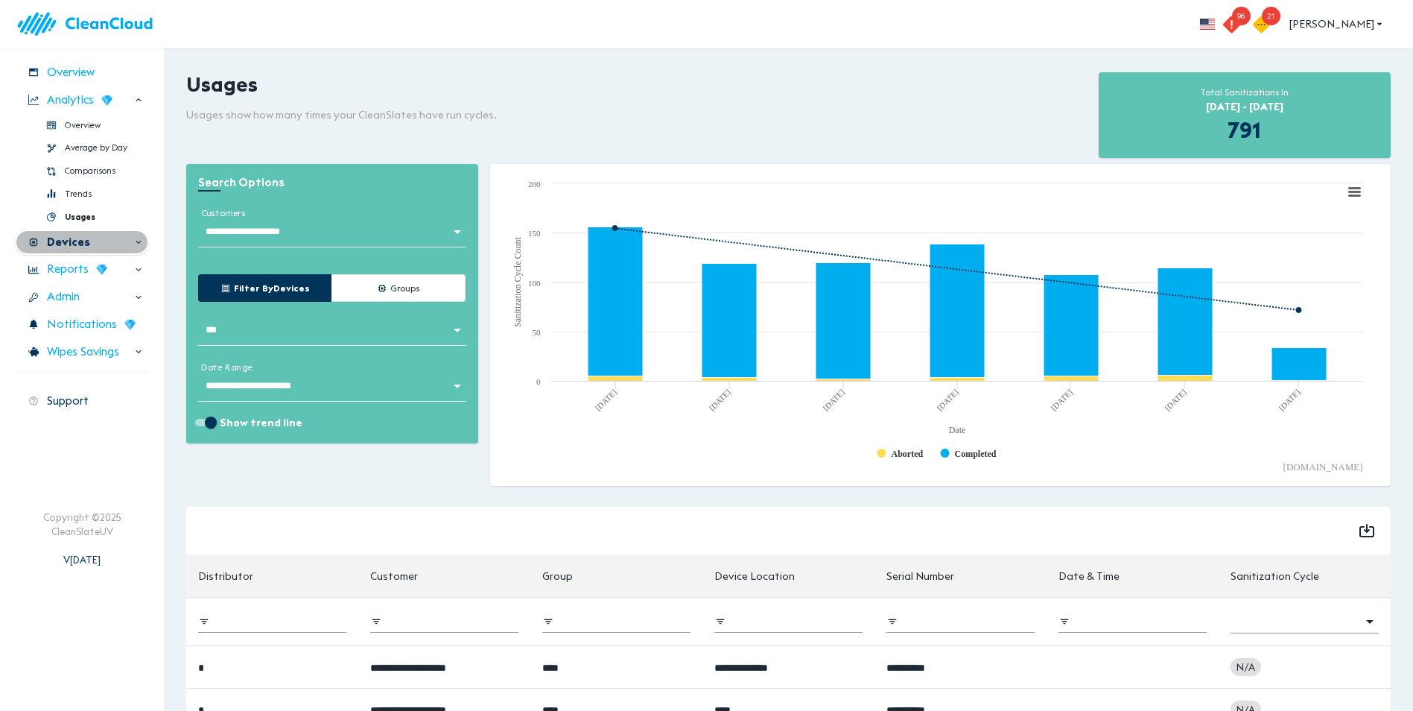
click at [80, 231] on div "Devices" at bounding box center [82, 242] width 134 height 26
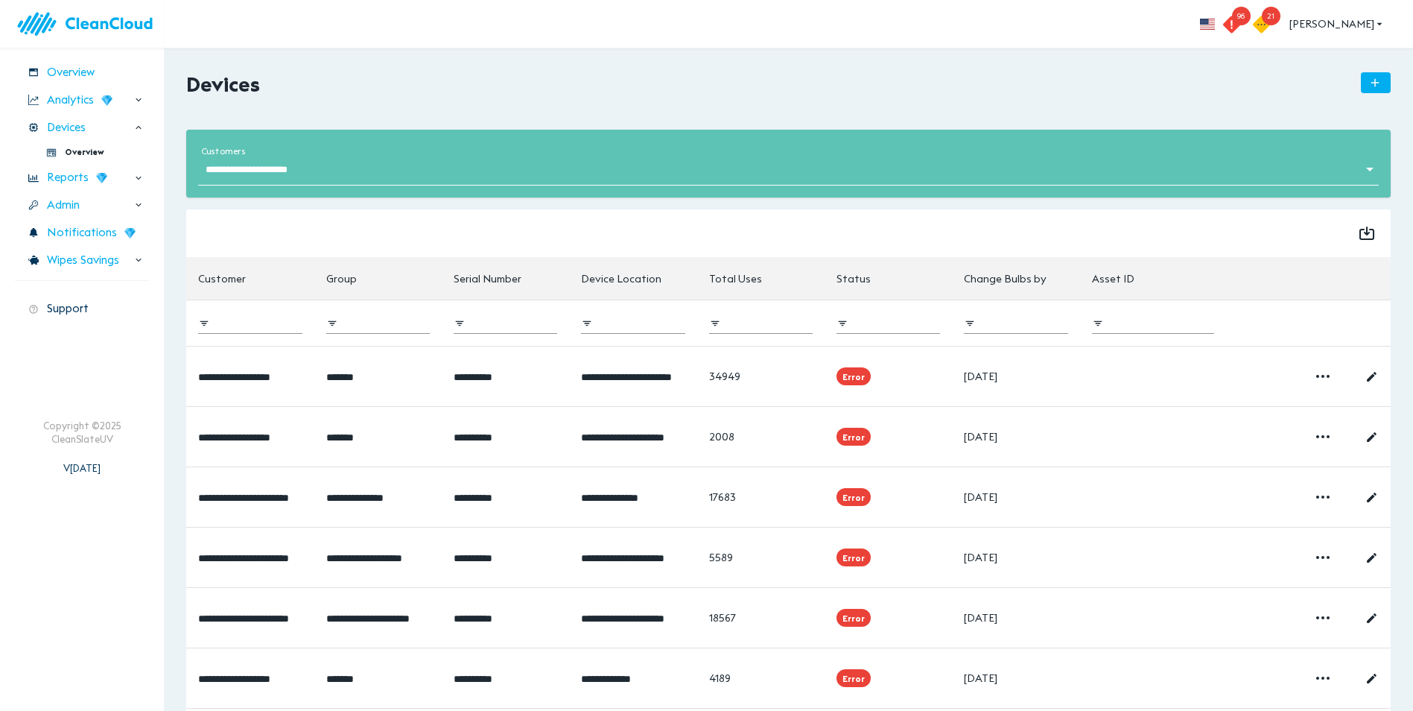
click at [1379, 283] on th at bounding box center [1372, 278] width 38 height 43
drag, startPoint x: 1379, startPoint y: 283, endPoint x: 1391, endPoint y: 314, distance: 33.5
click at [1391, 314] on div "**********" at bounding box center [788, 502] width 1217 height 598
drag, startPoint x: 1391, startPoint y: 314, endPoint x: 1298, endPoint y: 235, distance: 122.6
click at [1298, 235] on div at bounding box center [788, 233] width 1205 height 48
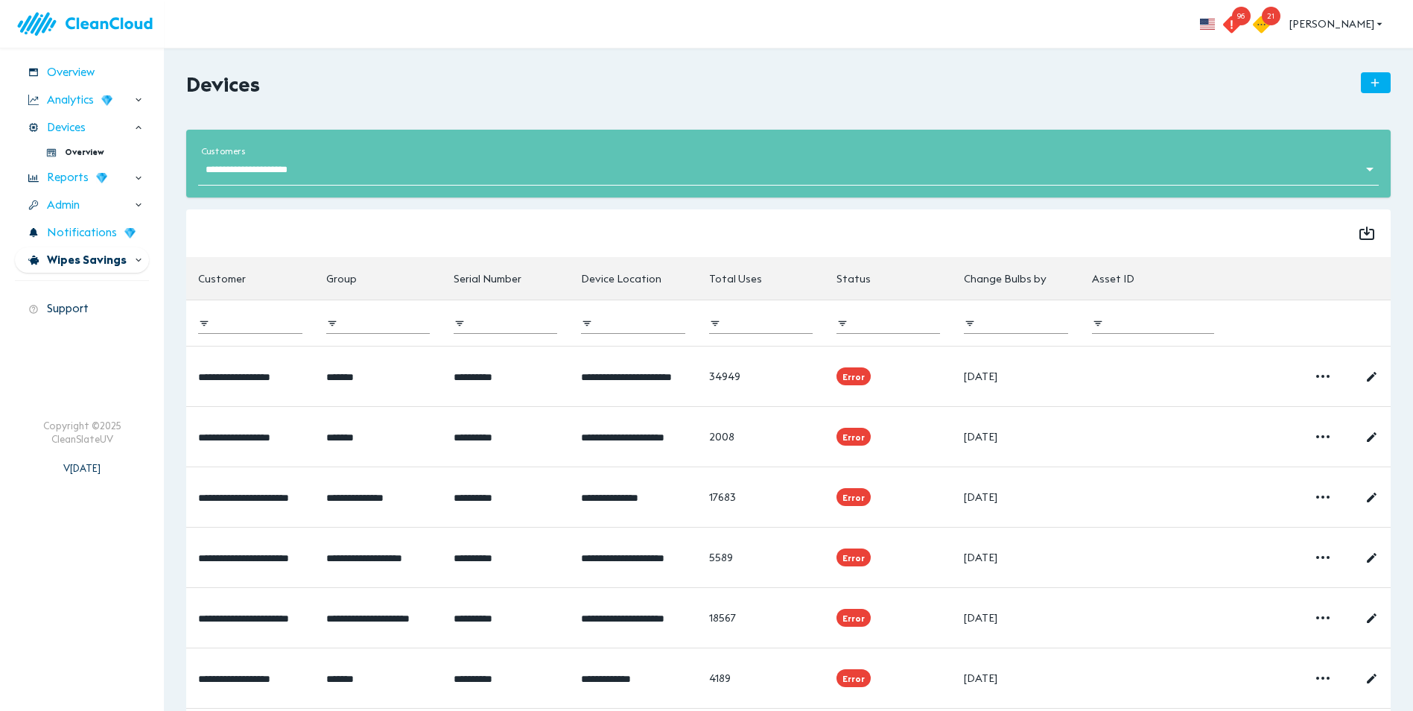
click at [109, 265] on span "Wipes Savings" at bounding box center [87, 260] width 80 height 17
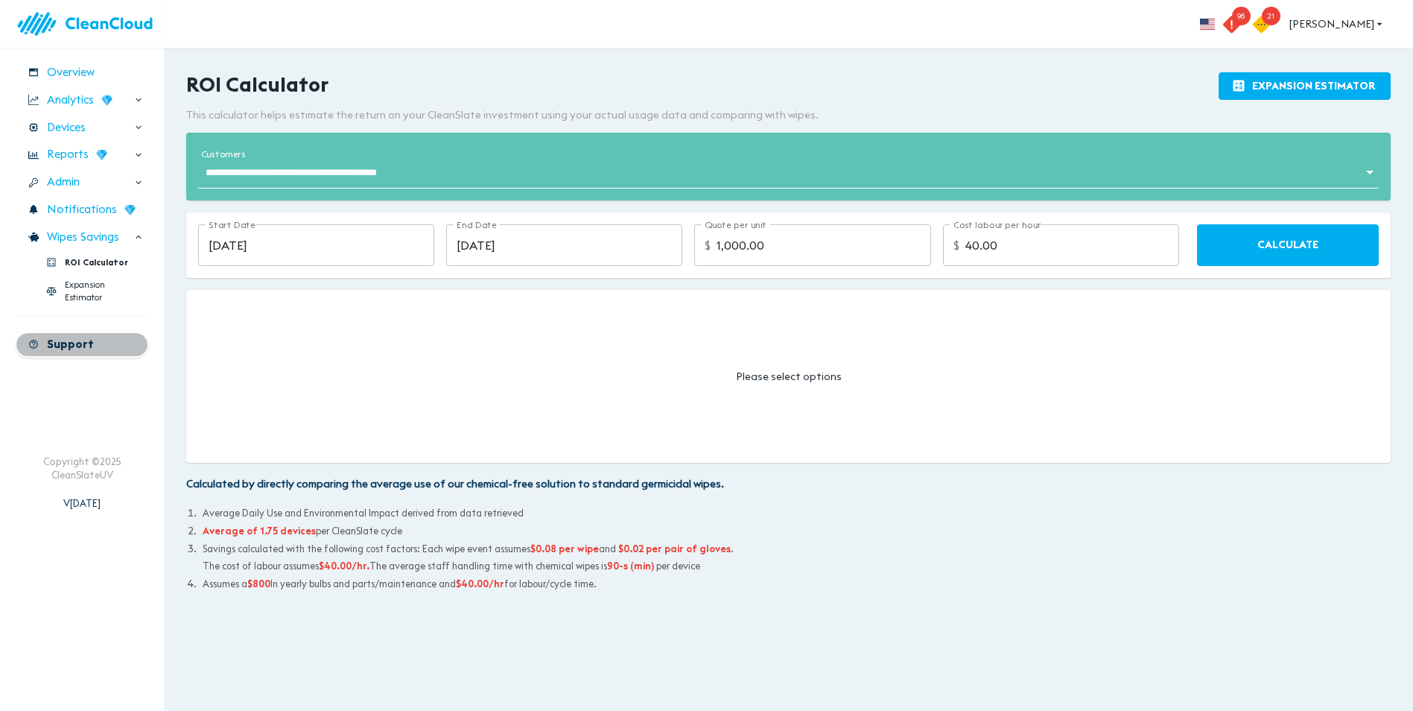
click at [89, 349] on span "Support" at bounding box center [70, 344] width 47 height 17
